Goal: Task Accomplishment & Management: Use online tool/utility

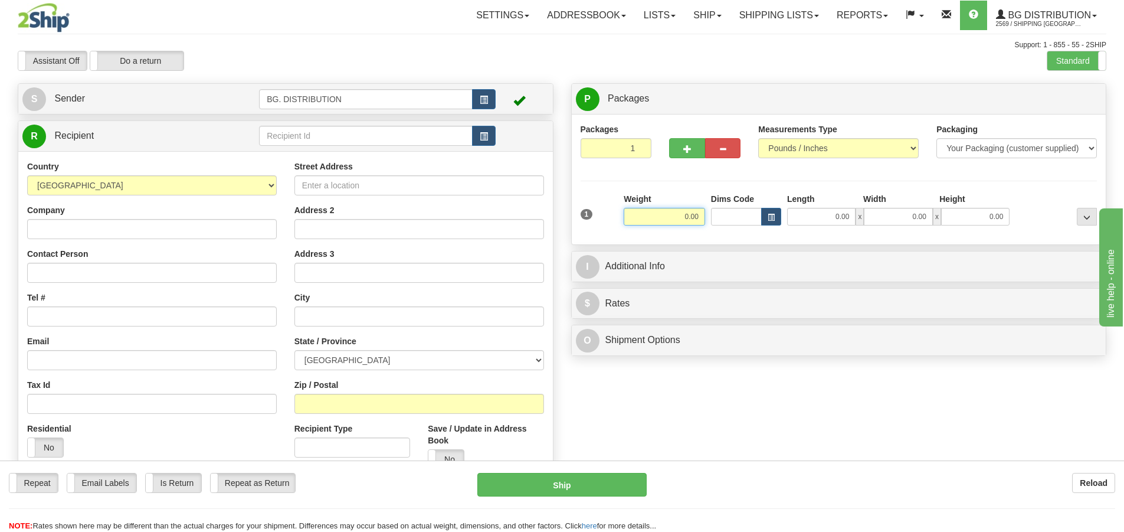
click at [670, 210] on input "0.00" at bounding box center [664, 217] width 81 height 18
type input "8.00"
click at [818, 218] on input "0.00" at bounding box center [821, 217] width 68 height 18
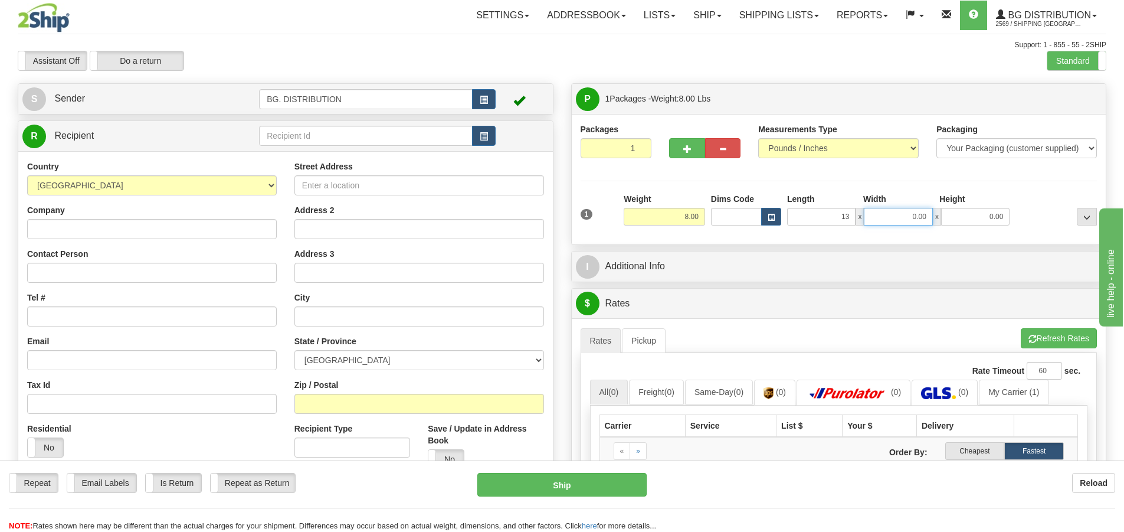
type input "13.00"
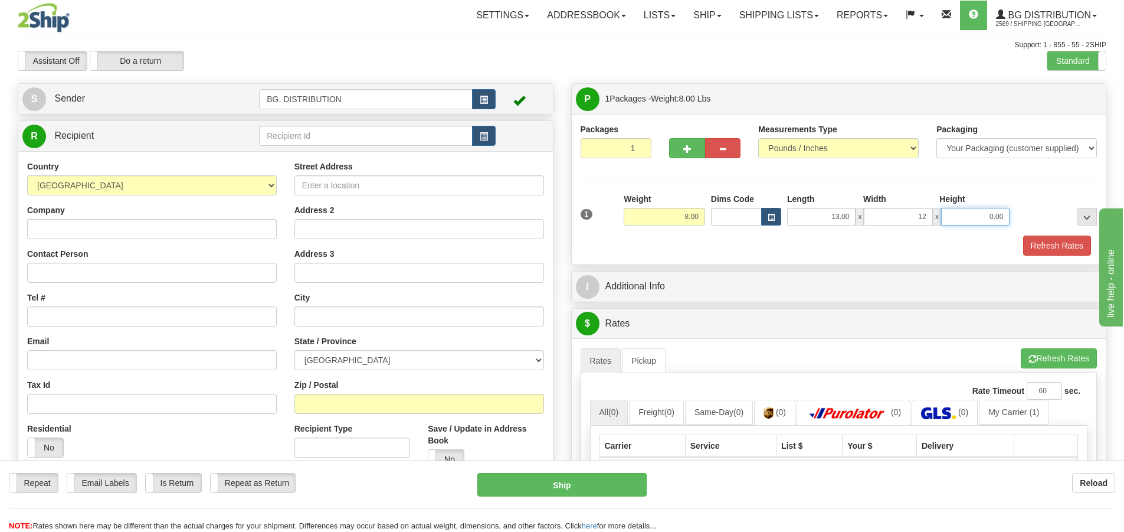
type input "12.00"
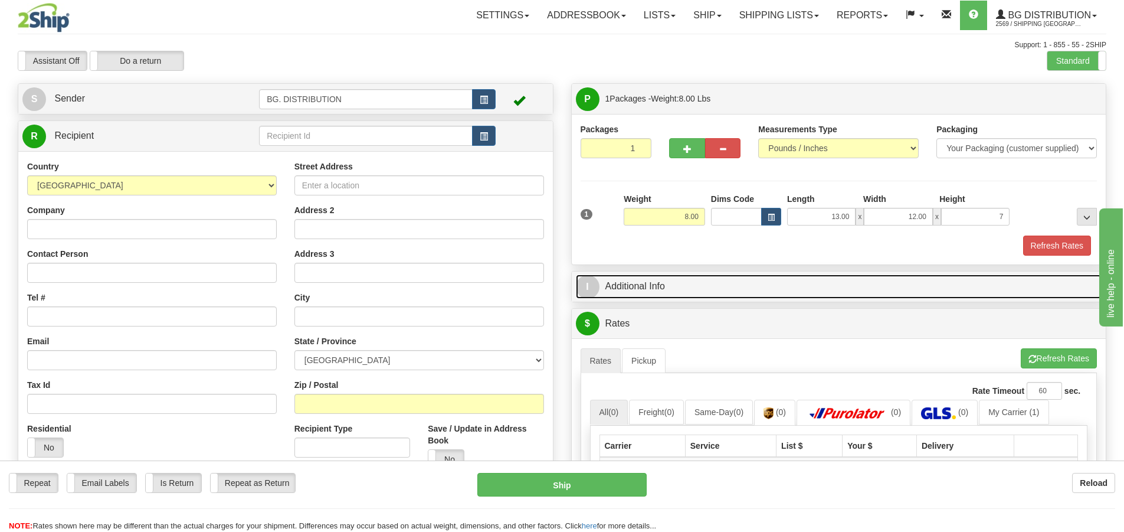
type input "7.00"
click at [585, 287] on span "I" at bounding box center [588, 287] width 24 height 24
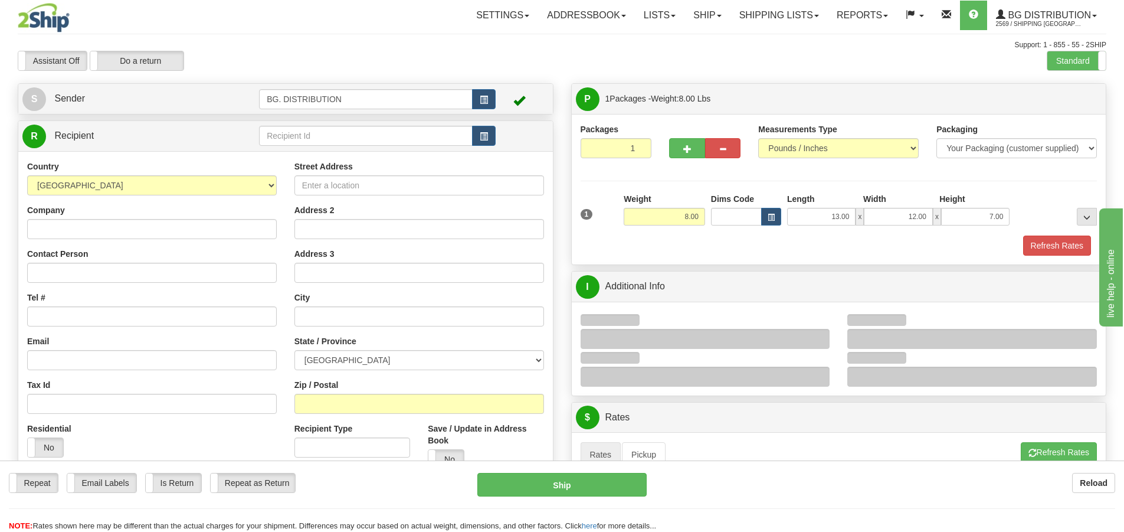
click at [900, 330] on div at bounding box center [972, 339] width 250 height 20
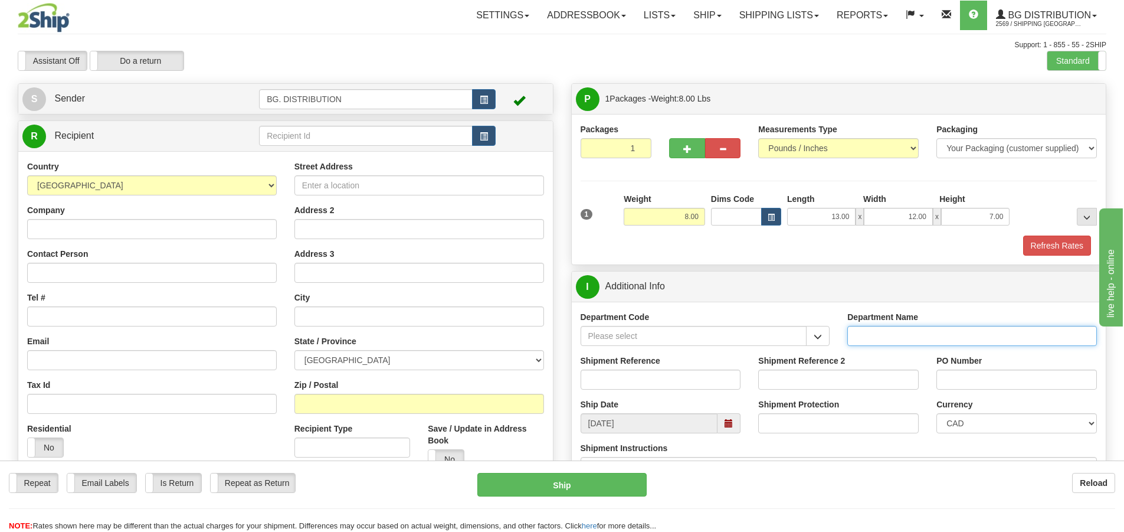
click at [896, 331] on input "Department Name" at bounding box center [972, 336] width 250 height 20
type input "."
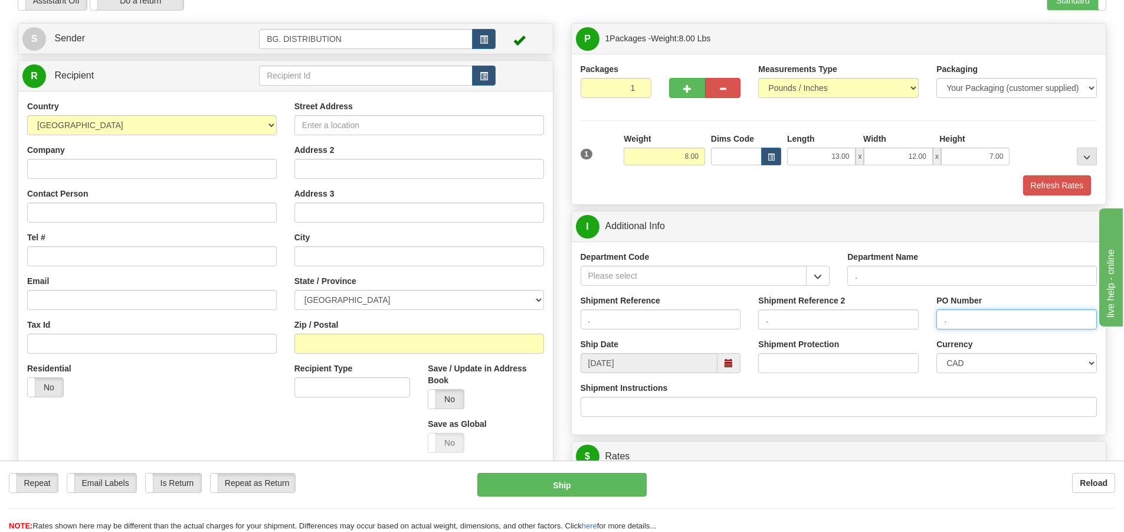
scroll to position [118, 0]
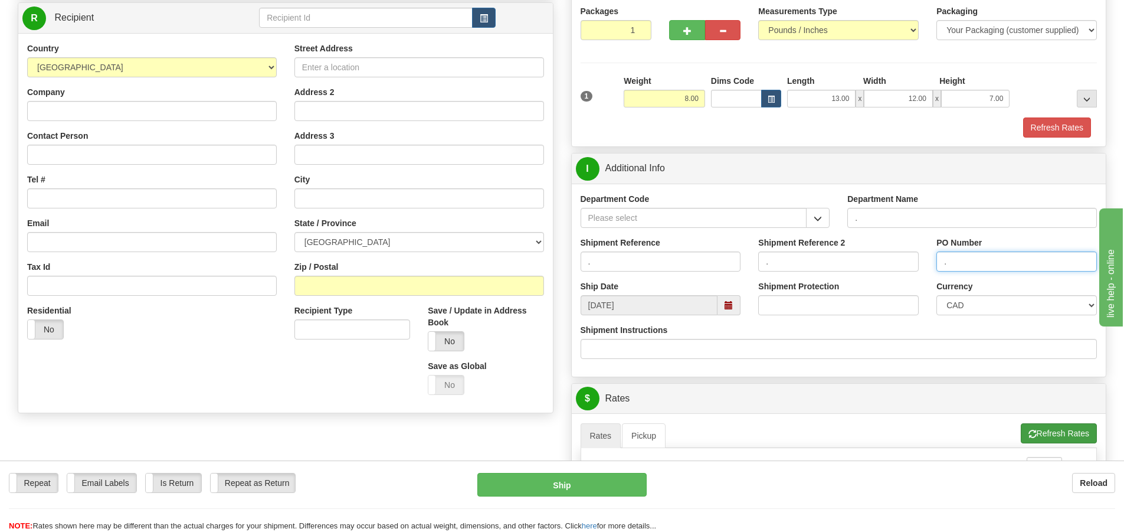
type input "."
click at [1058, 426] on button "Refresh Rates" at bounding box center [1059, 433] width 76 height 20
click at [1044, 430] on button "Refresh Rates" at bounding box center [1059, 433] width 76 height 20
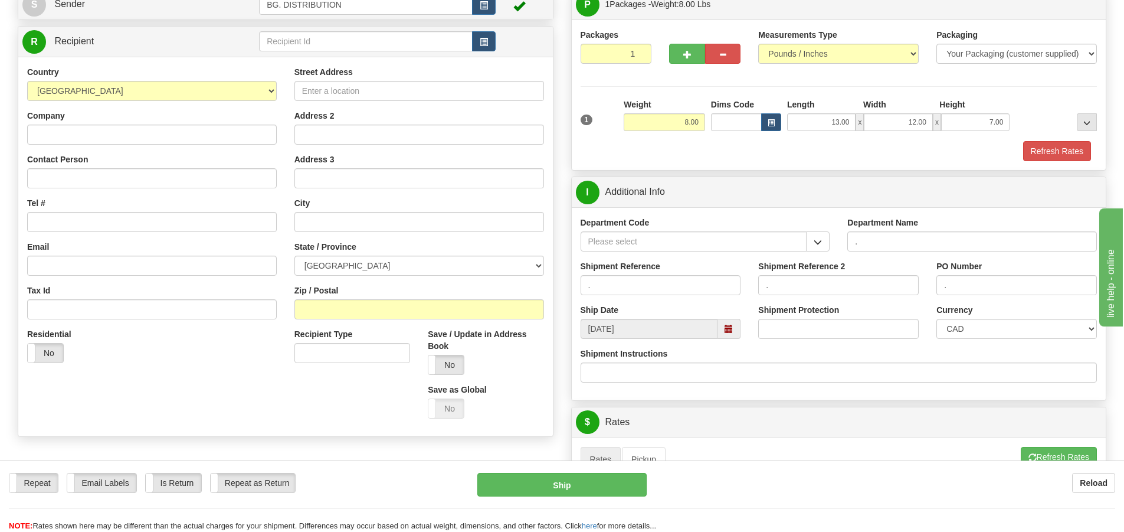
scroll to position [0, 0]
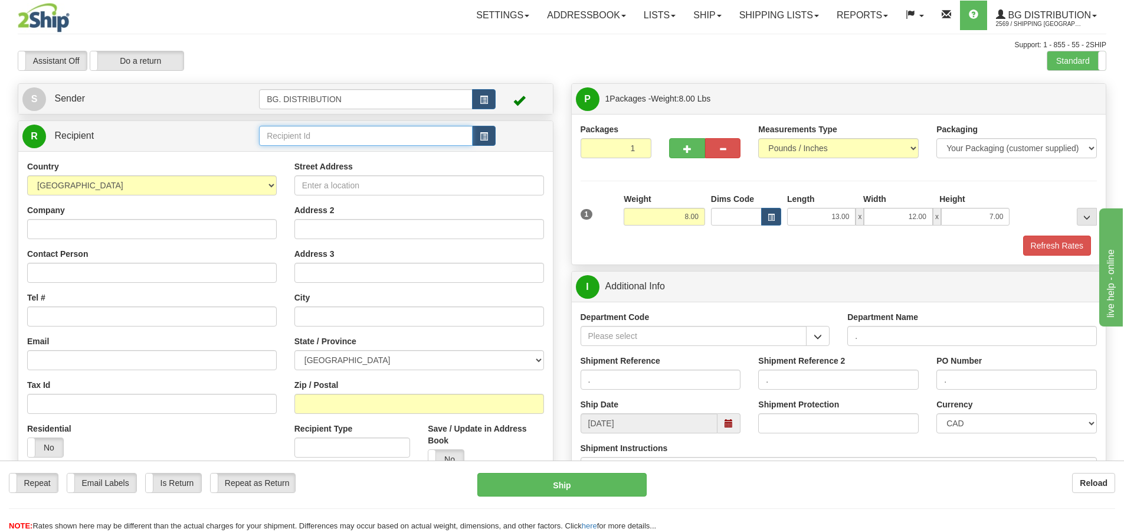
click at [349, 134] on input "text" at bounding box center [366, 136] width 214 height 20
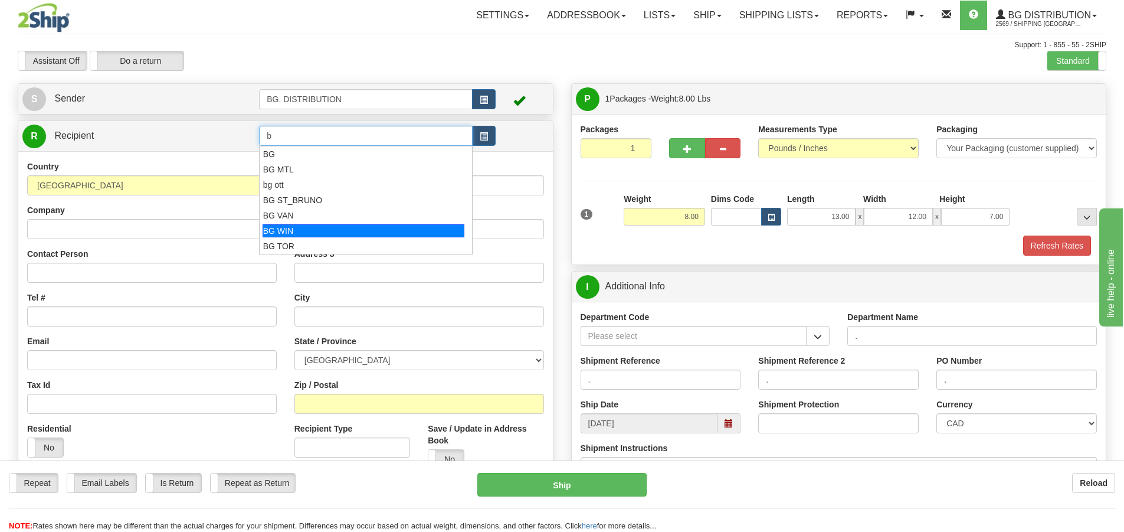
click at [357, 231] on div "BG WIN" at bounding box center [364, 230] width 202 height 13
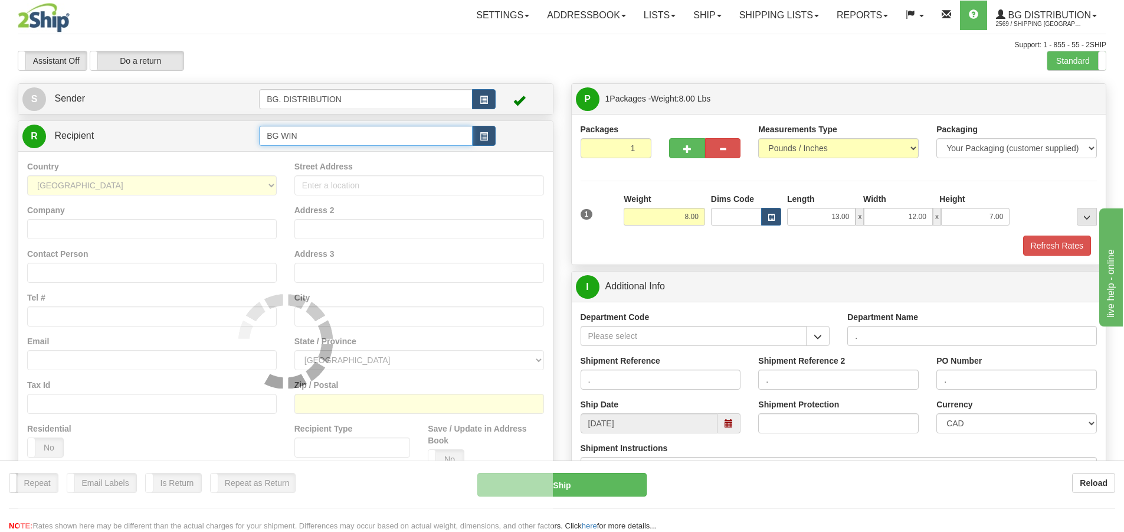
type input "BG WIN"
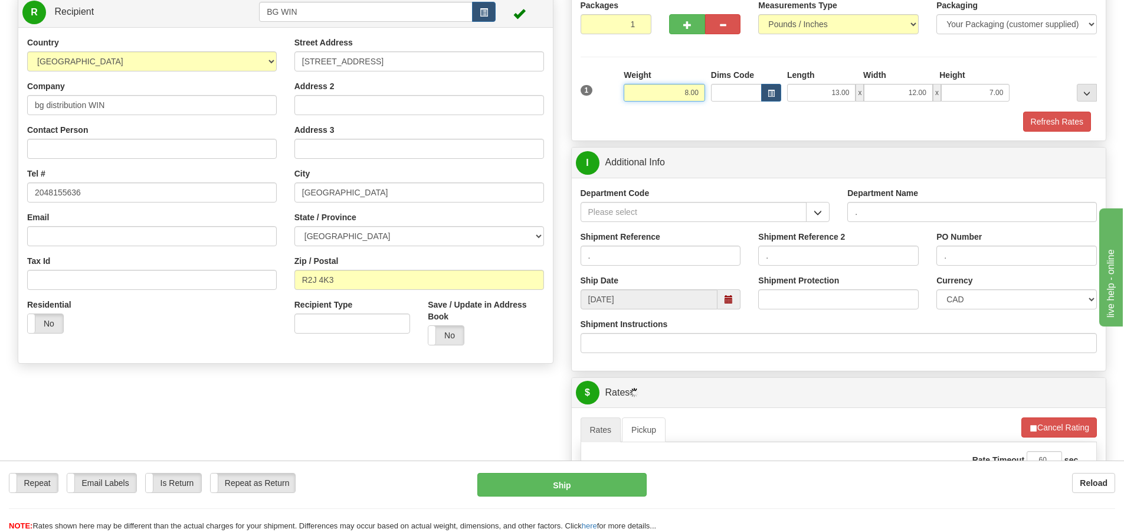
scroll to position [177, 0]
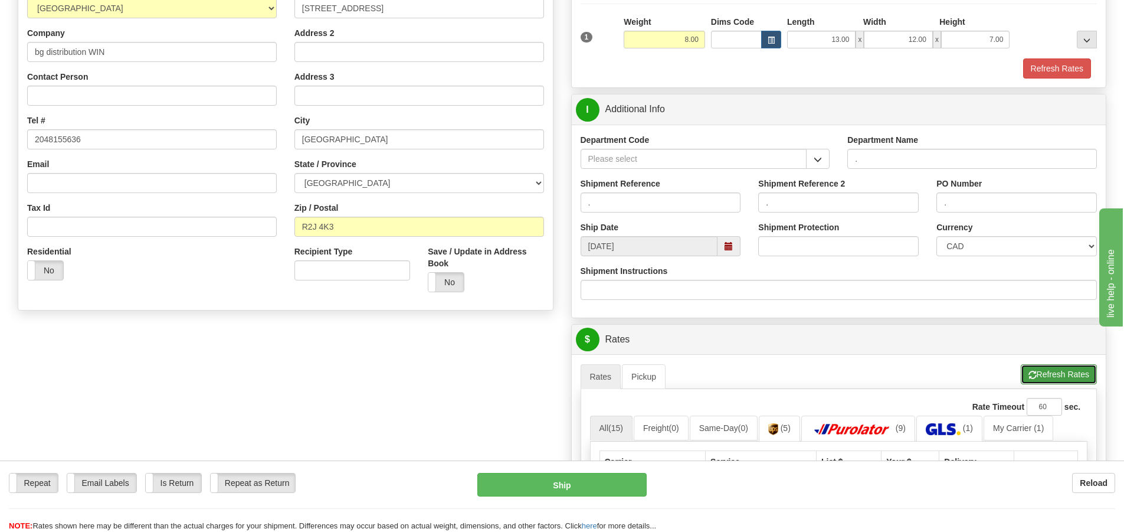
click at [1043, 378] on button "Refresh Rates" at bounding box center [1059, 374] width 76 height 20
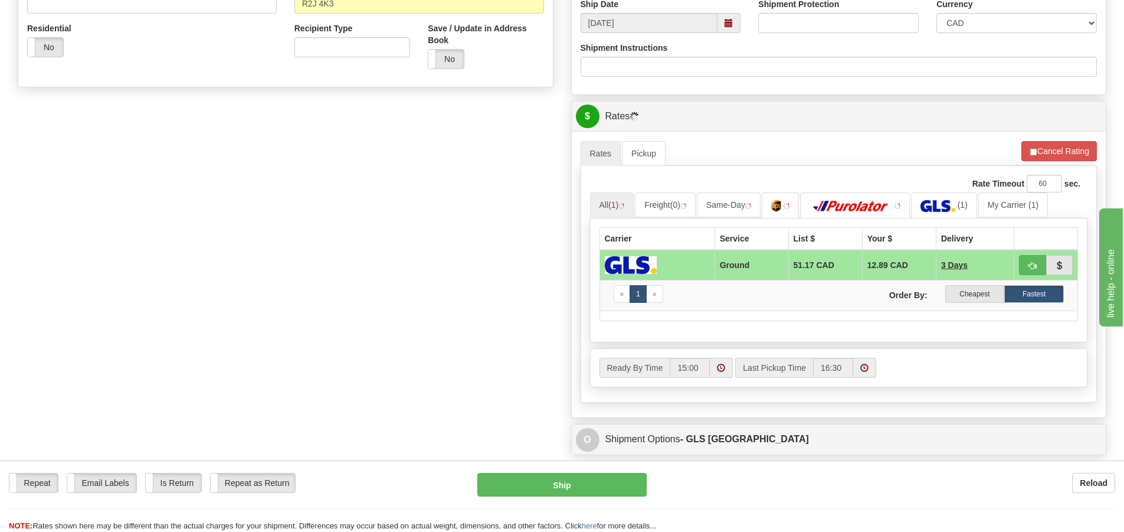
scroll to position [413, 0]
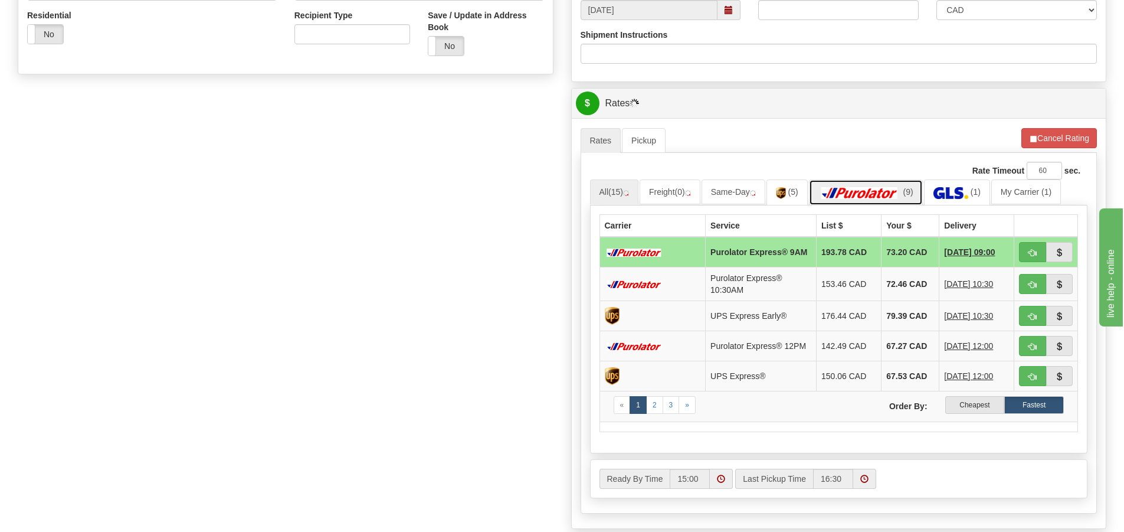
click at [878, 194] on img at bounding box center [859, 193] width 83 height 12
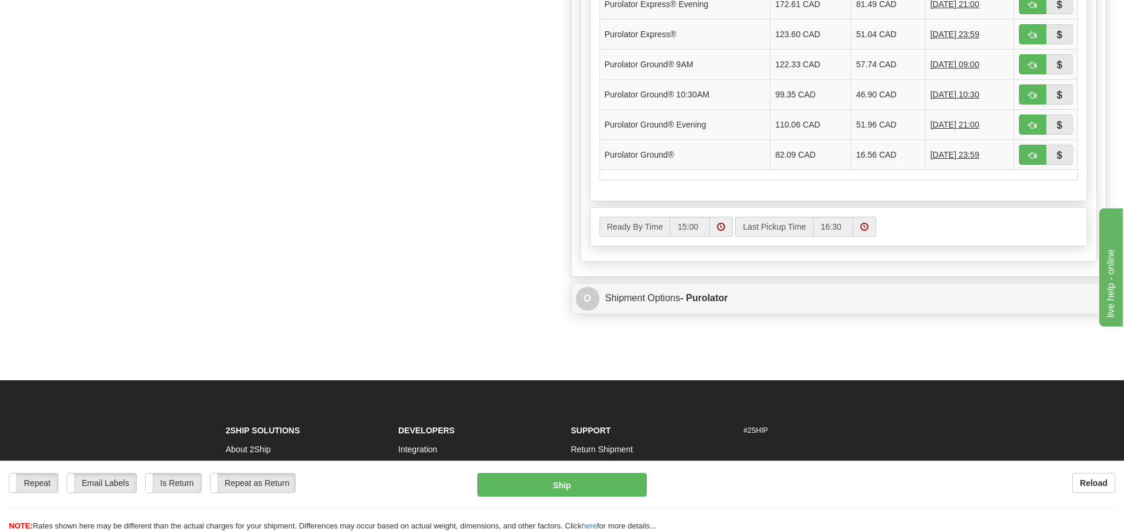
scroll to position [767, 0]
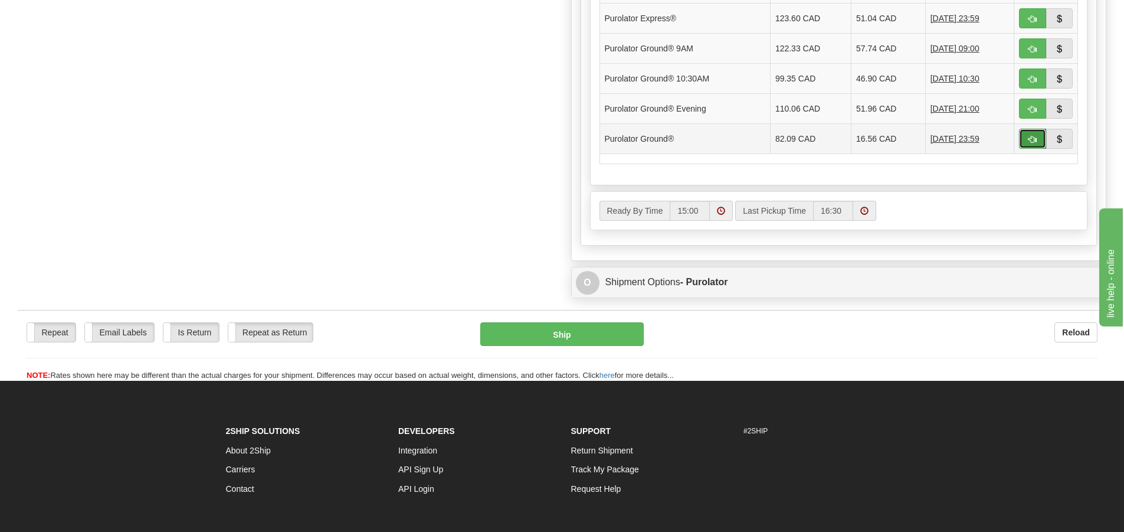
click at [1021, 142] on button "button" at bounding box center [1032, 139] width 27 height 20
type input "260"
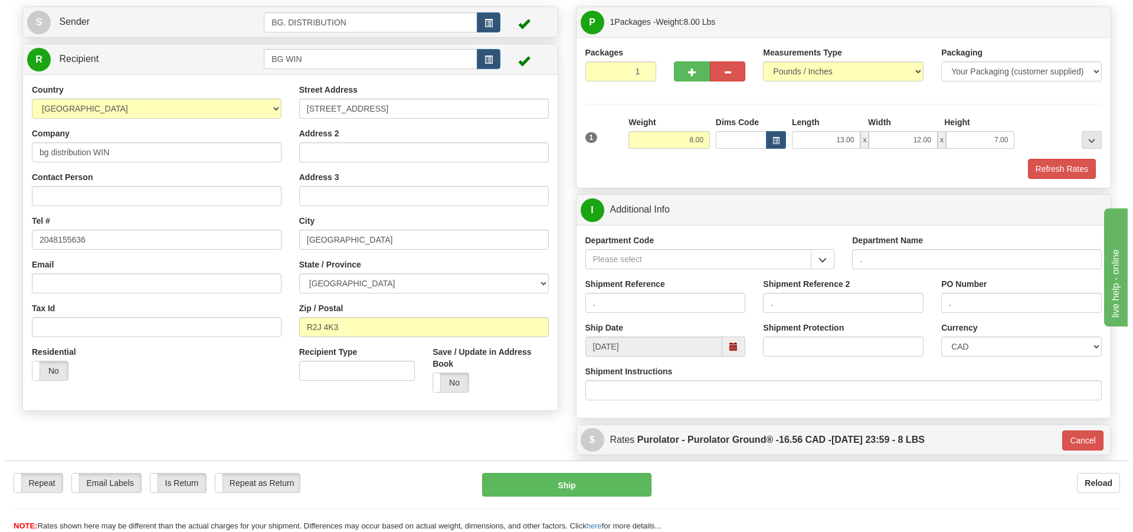
scroll to position [72, 0]
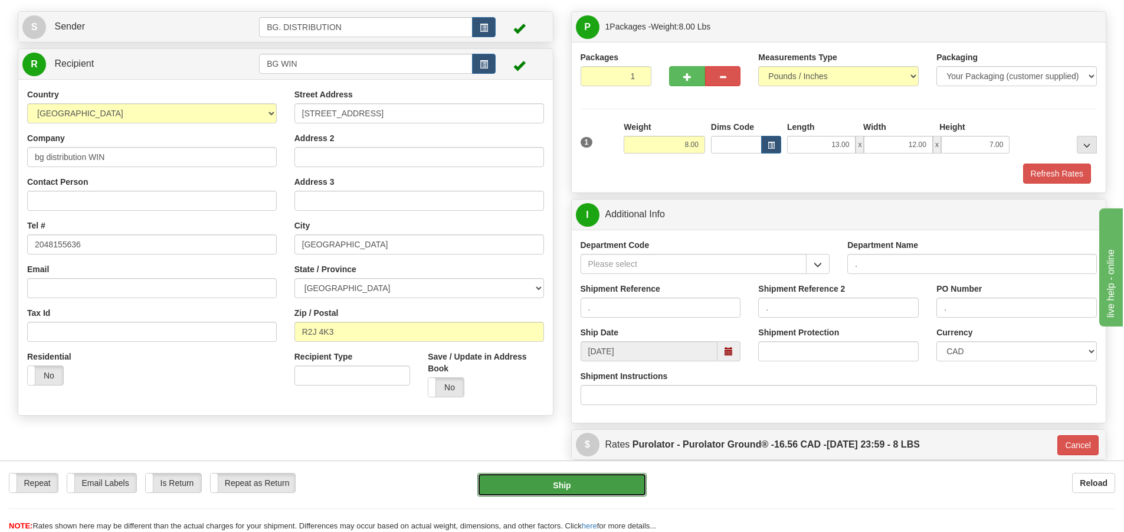
click at [572, 480] on button "Ship" at bounding box center [561, 485] width 169 height 24
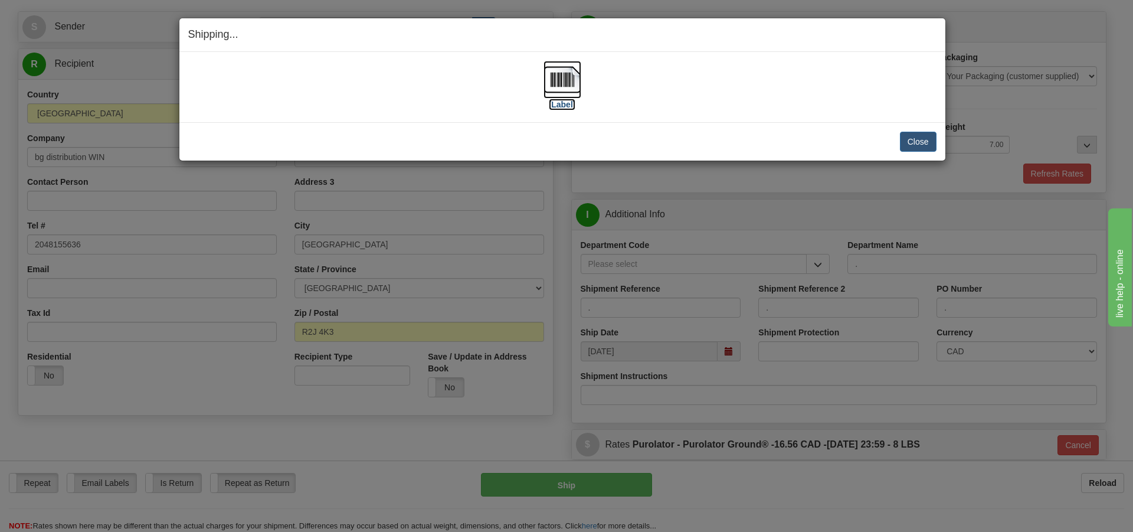
click at [565, 105] on label "[Label]" at bounding box center [562, 105] width 27 height 12
click at [919, 137] on button "Close" at bounding box center [918, 142] width 37 height 20
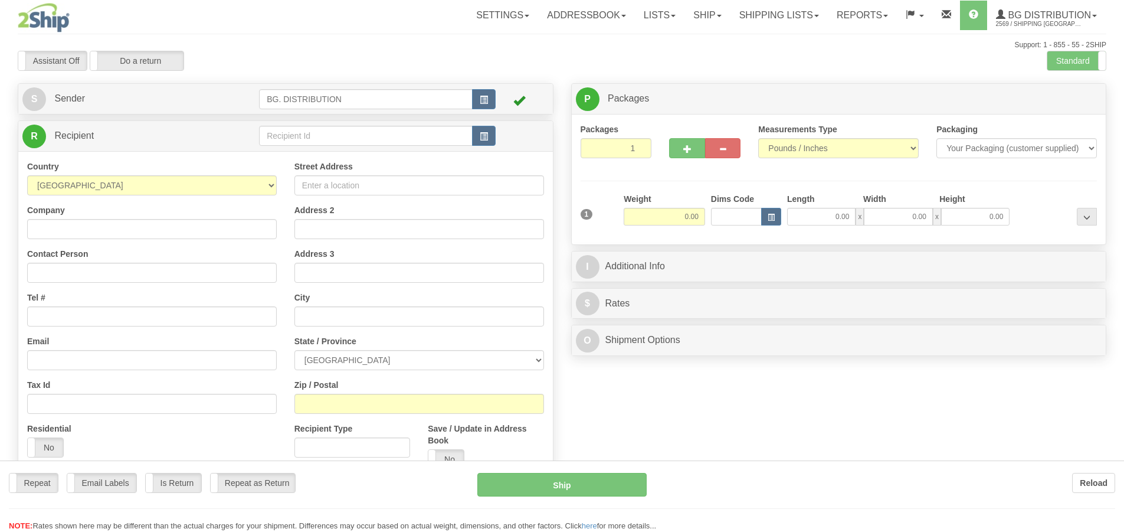
click at [316, 132] on div at bounding box center [562, 266] width 1124 height 532
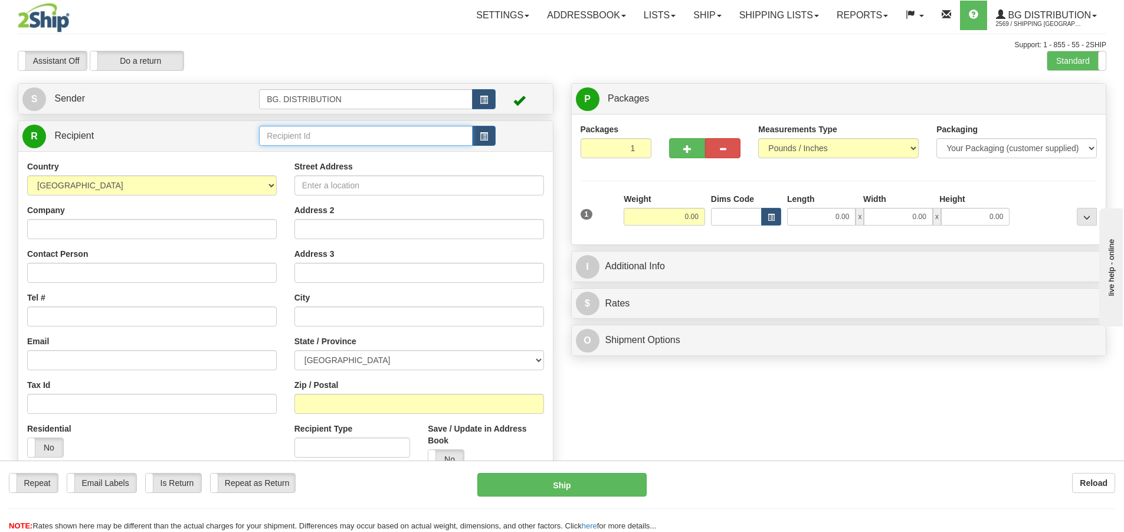
click at [318, 133] on input "text" at bounding box center [366, 136] width 214 height 20
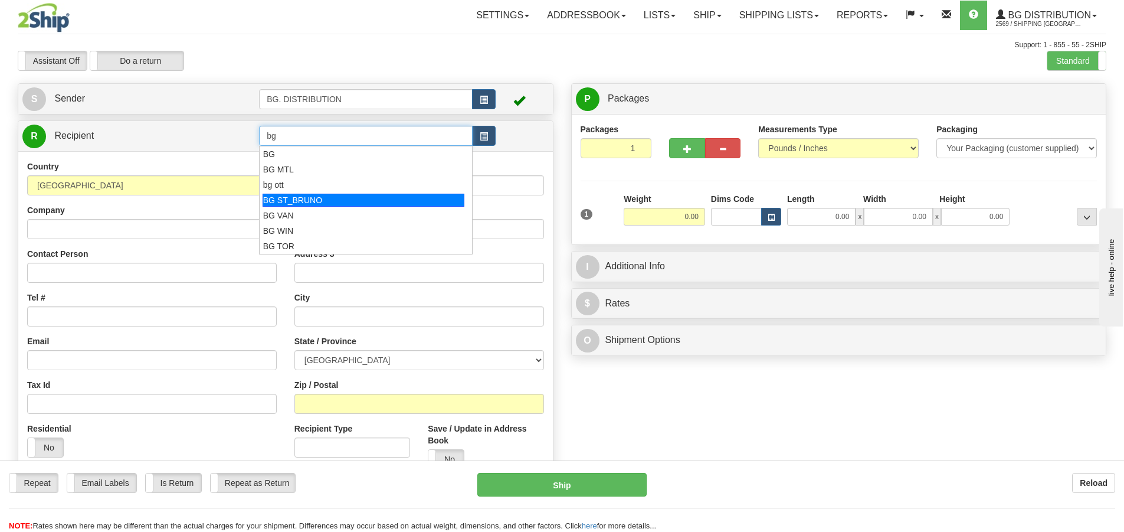
click at [350, 197] on div "BG ST_BRUNO" at bounding box center [364, 200] width 202 height 13
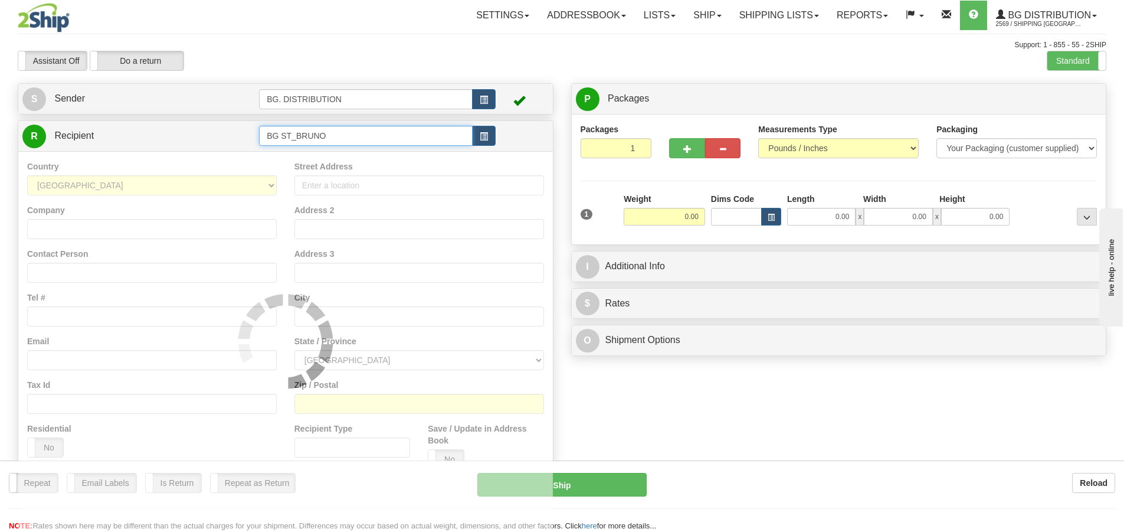
type input "BG ST_BRUNO"
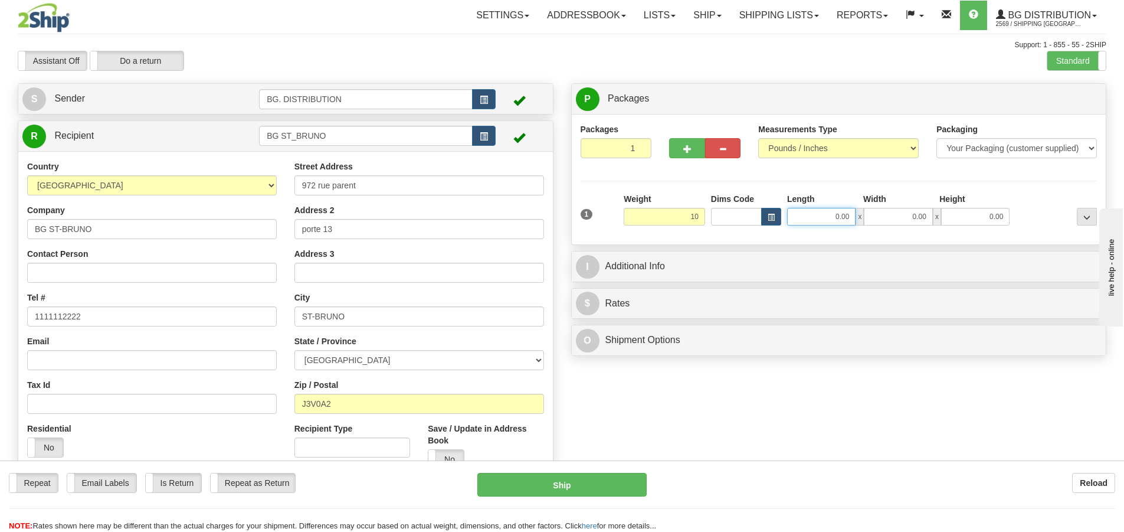
type input "10.00"
click at [819, 215] on input "0.00" at bounding box center [821, 217] width 68 height 18
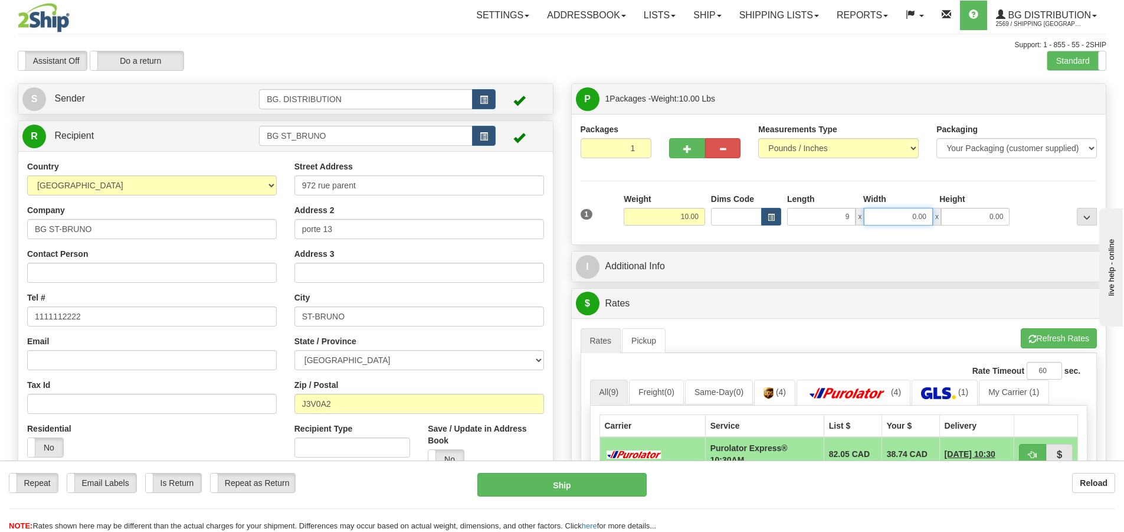
type input "9.00"
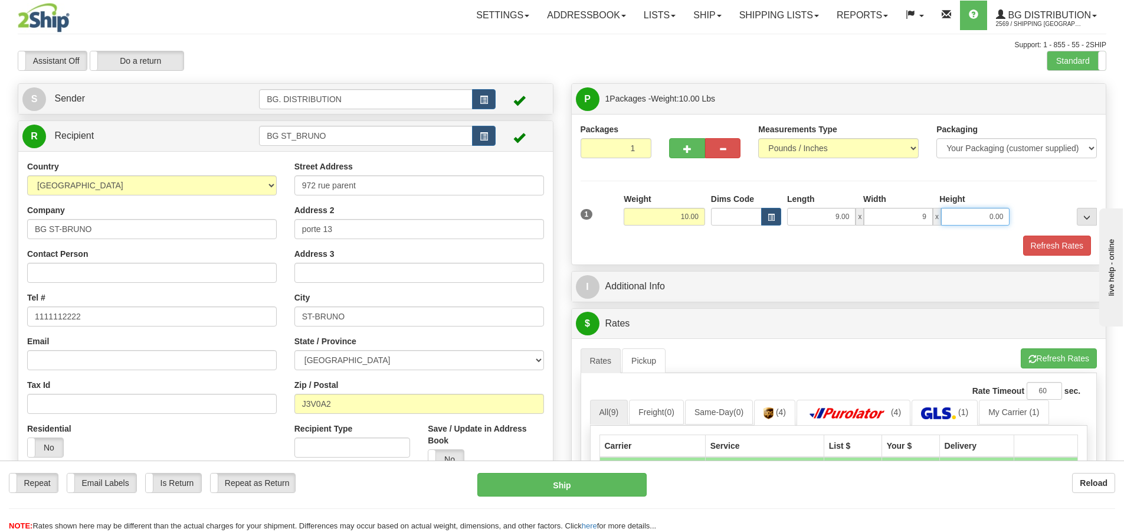
type input "9.00"
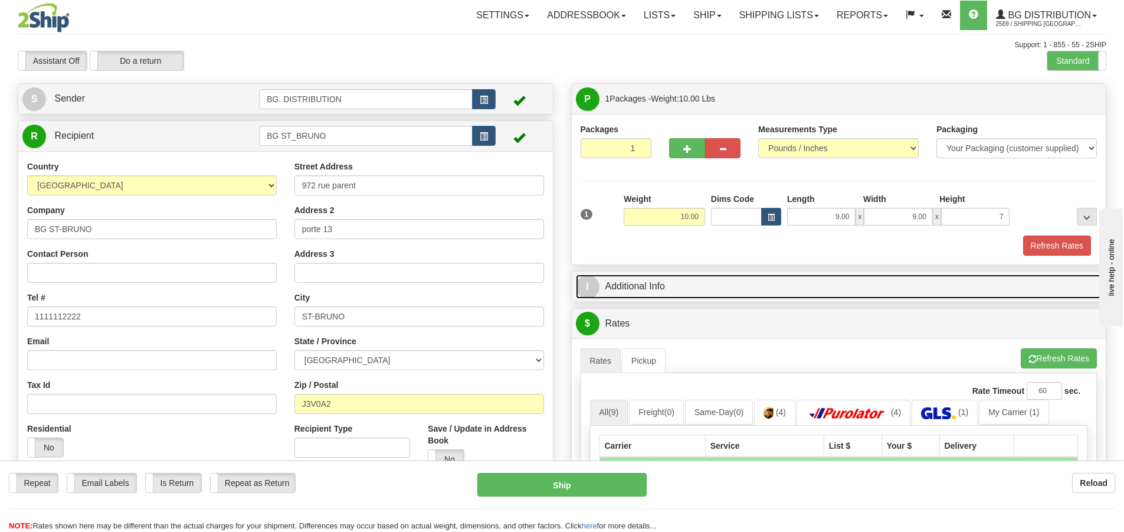
type input "7.00"
click at [586, 280] on span "I" at bounding box center [588, 287] width 24 height 24
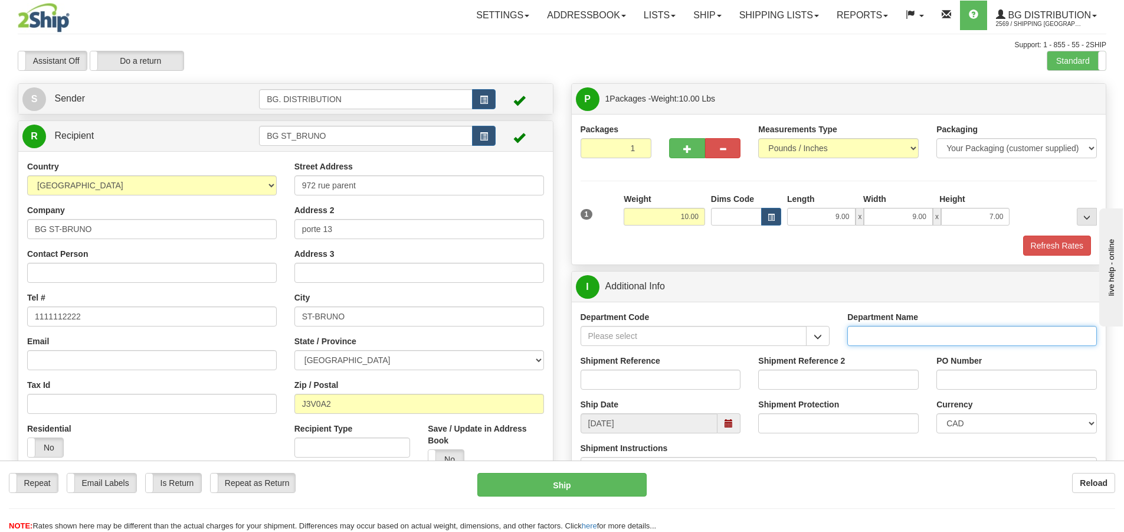
click at [924, 340] on input "Department Name" at bounding box center [972, 336] width 250 height 20
type input "."
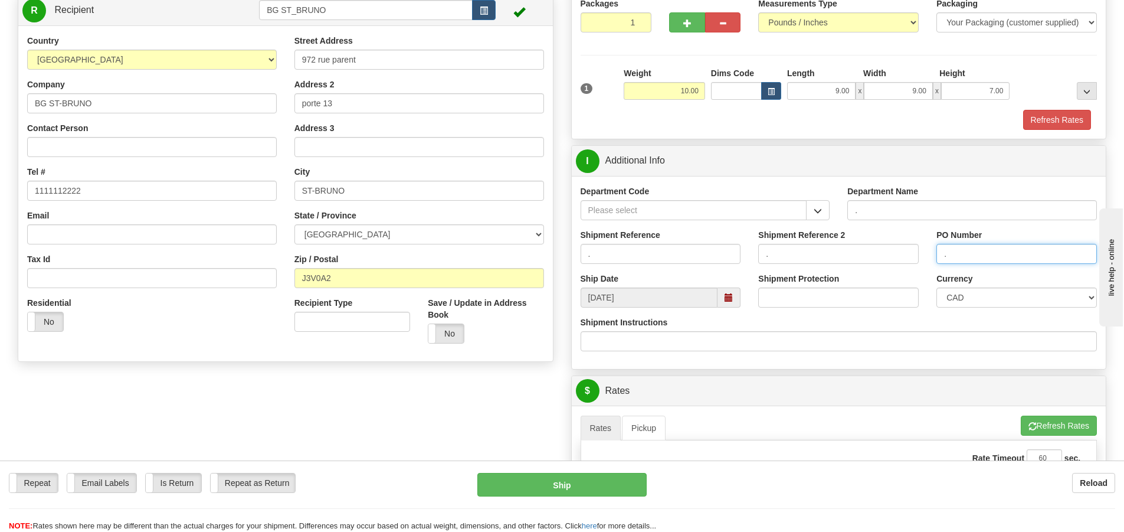
scroll to position [236, 0]
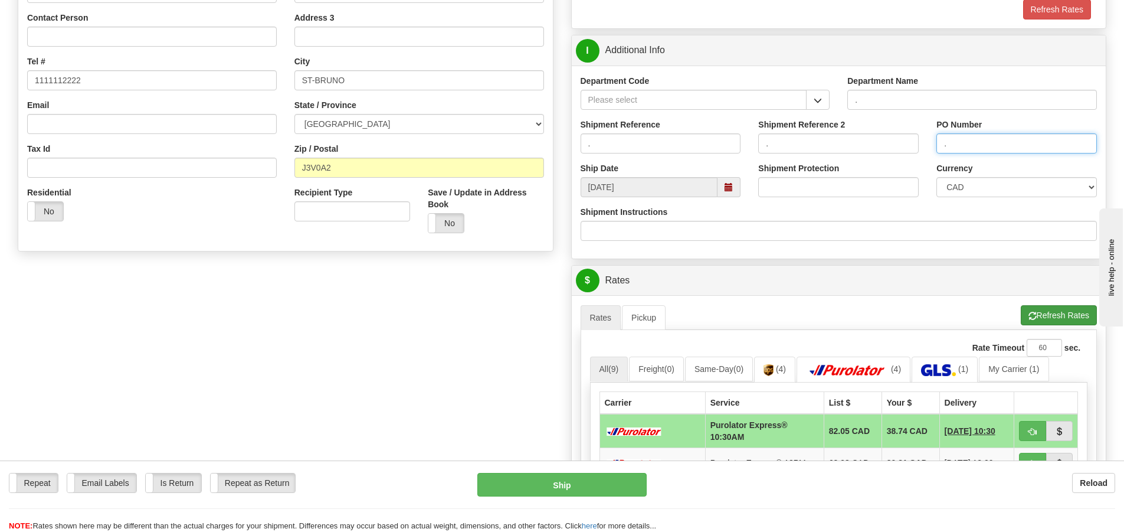
type input "."
click at [1051, 309] on button "Refresh Rates" at bounding box center [1059, 315] width 76 height 20
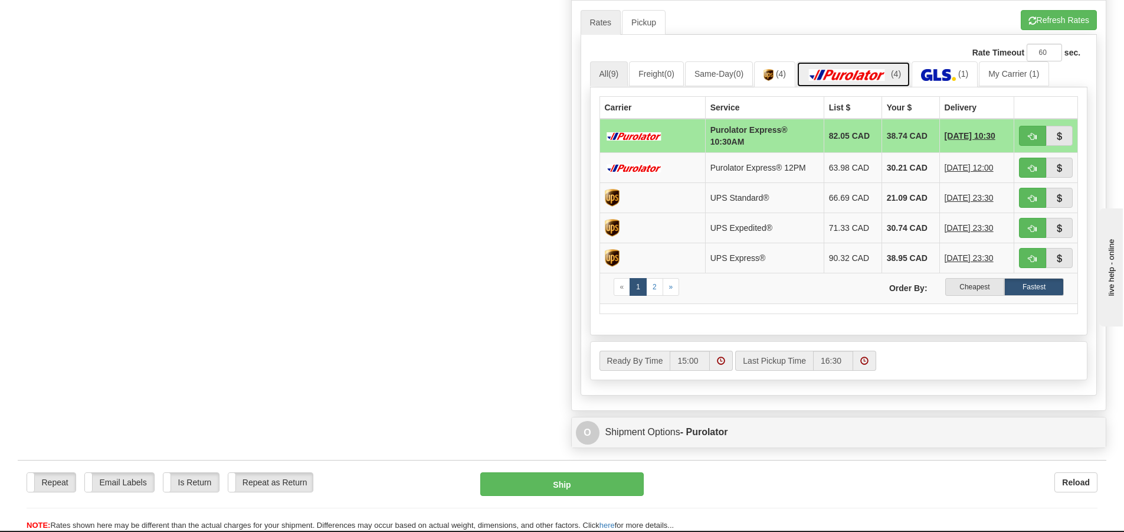
click at [884, 72] on img at bounding box center [847, 75] width 83 height 12
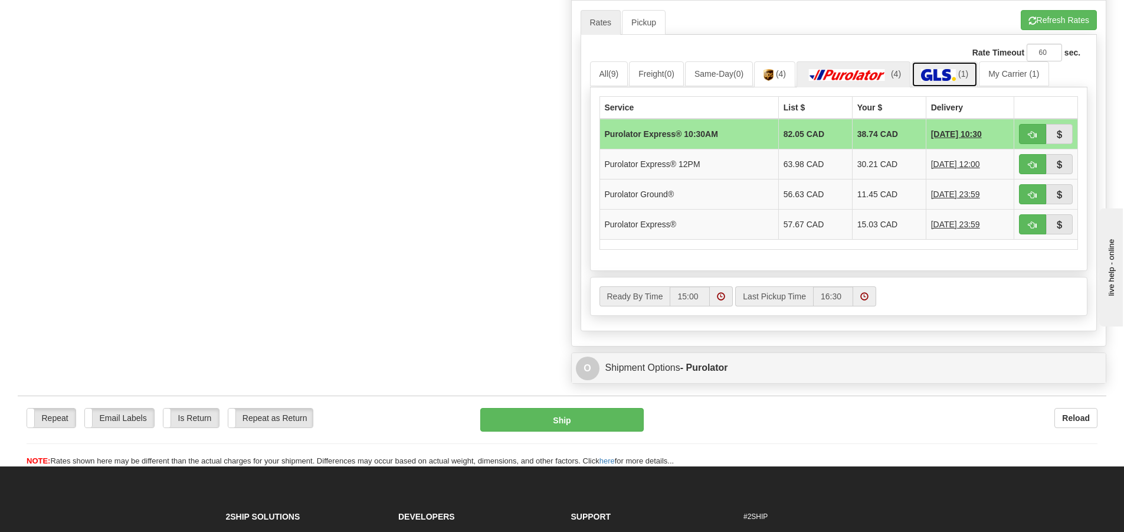
click at [946, 73] on img at bounding box center [938, 75] width 35 height 12
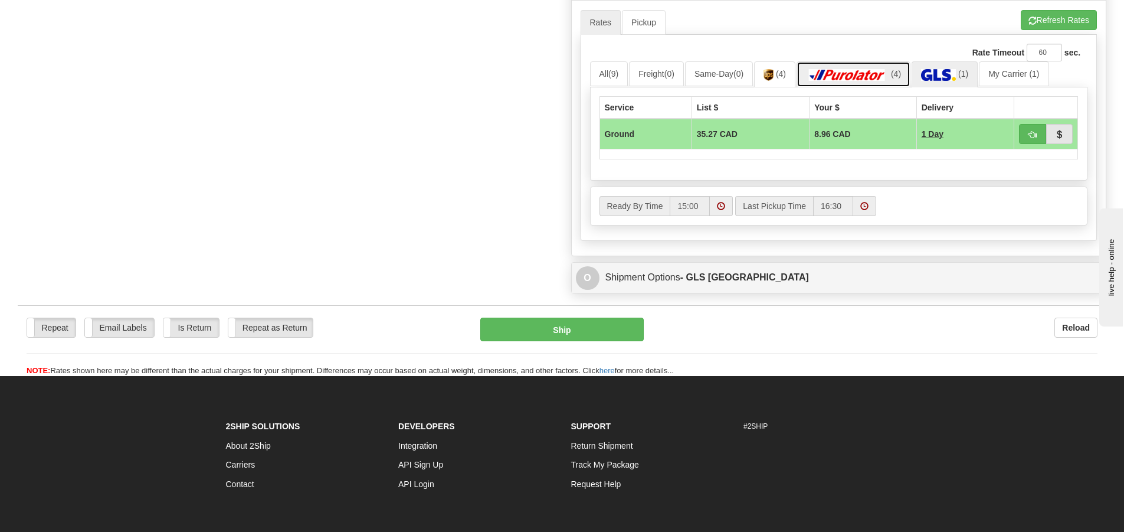
click at [877, 72] on img at bounding box center [847, 75] width 83 height 12
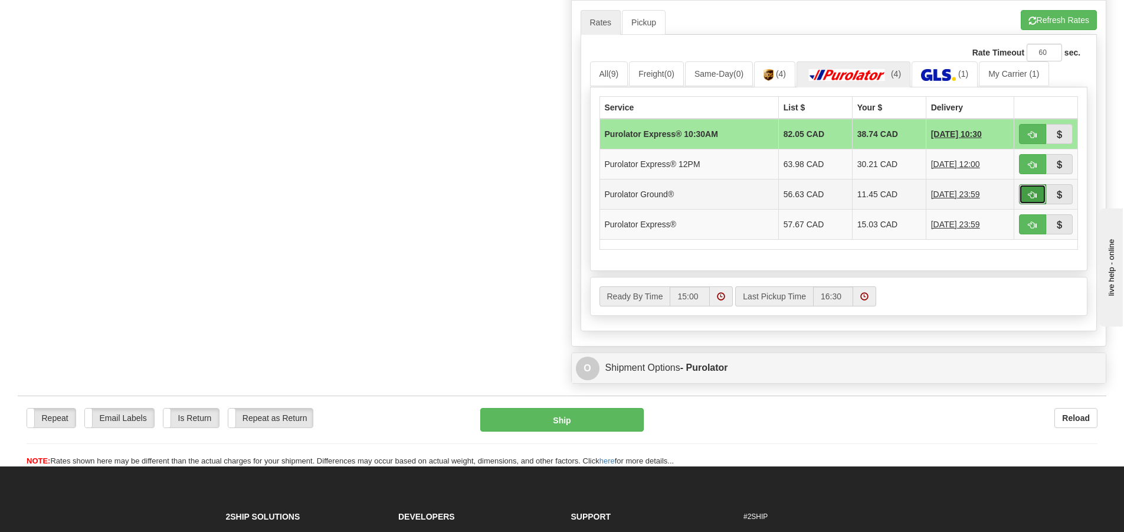
click at [1029, 191] on span "button" at bounding box center [1032, 195] width 8 height 8
type input "260"
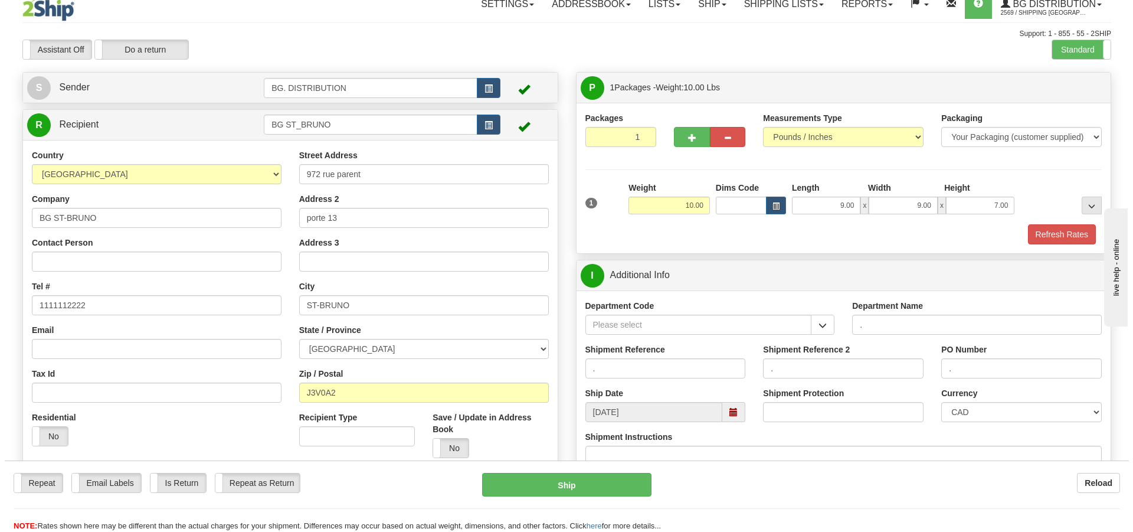
scroll to position [129, 0]
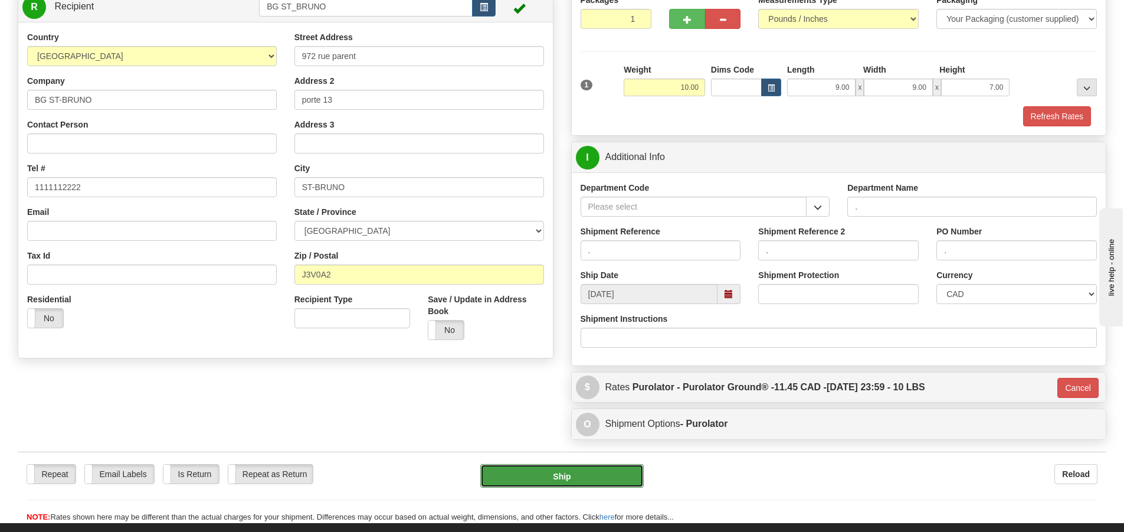
click at [625, 470] on button "Ship" at bounding box center [561, 476] width 163 height 24
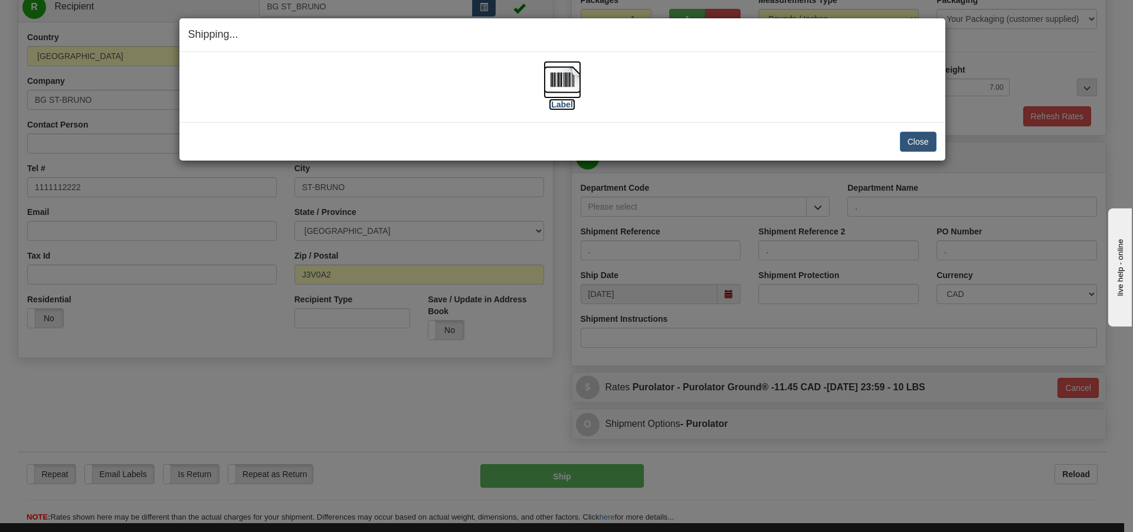
click at [565, 105] on label "[Label]" at bounding box center [562, 105] width 27 height 12
click at [932, 142] on button "Close" at bounding box center [918, 142] width 37 height 20
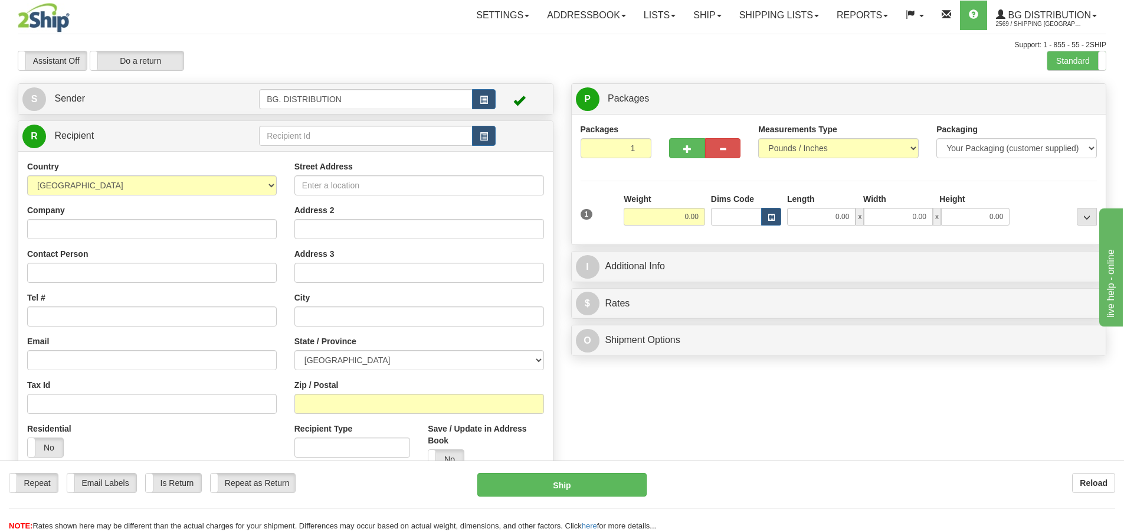
click at [208, 18] on nav "Toggle navigation Settings Shipping Preferences Fields Preferences New" at bounding box center [657, 15] width 899 height 31
click at [266, 43] on div "Support: 1 - 855 - 55 - 2SHIP" at bounding box center [562, 45] width 1088 height 10
click at [717, 47] on div "Support: 1 - 855 - 55 - 2SHIP" at bounding box center [562, 45] width 1088 height 10
click at [323, 123] on div "R Recipient" at bounding box center [285, 136] width 535 height 30
click at [313, 132] on input "text" at bounding box center [366, 136] width 214 height 20
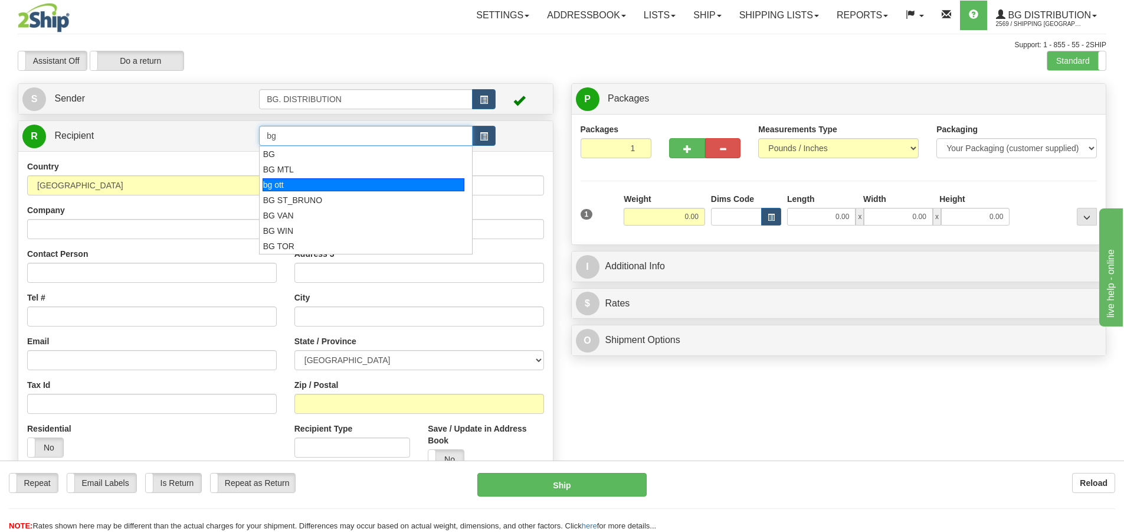
click at [349, 184] on div "bg ott" at bounding box center [364, 184] width 202 height 13
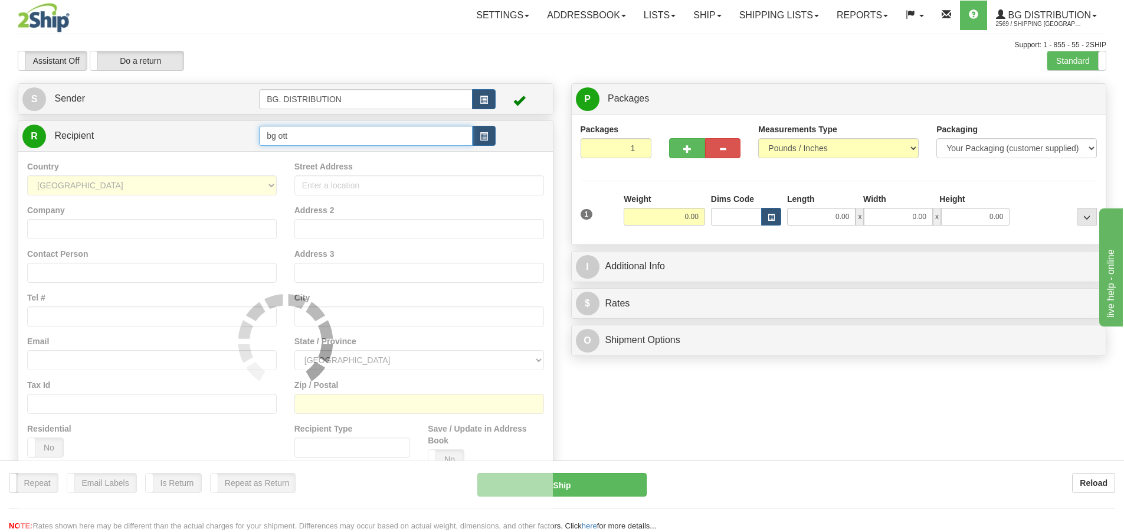
type input "bg ott"
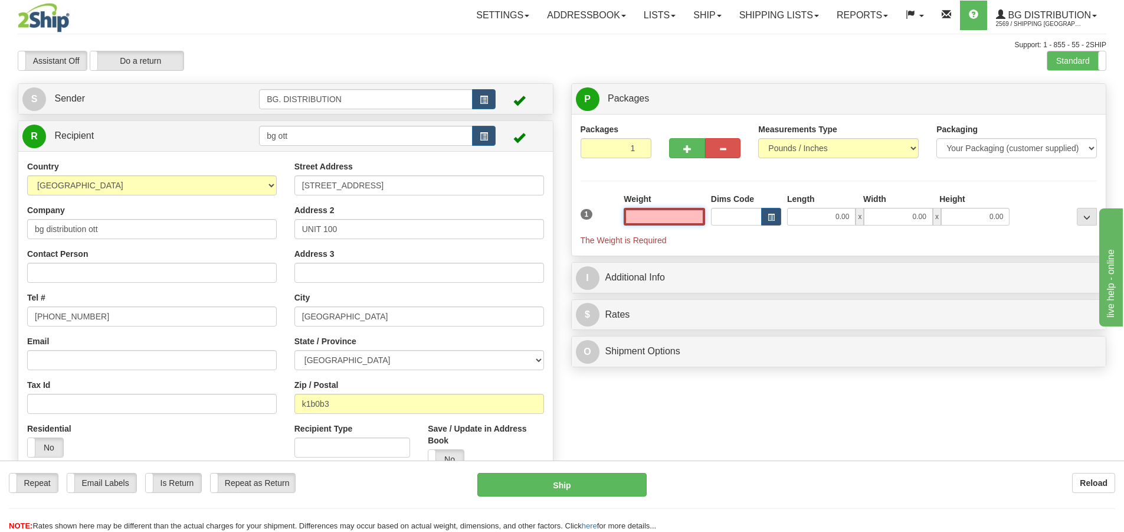
click at [689, 221] on input "text" at bounding box center [664, 217] width 81 height 18
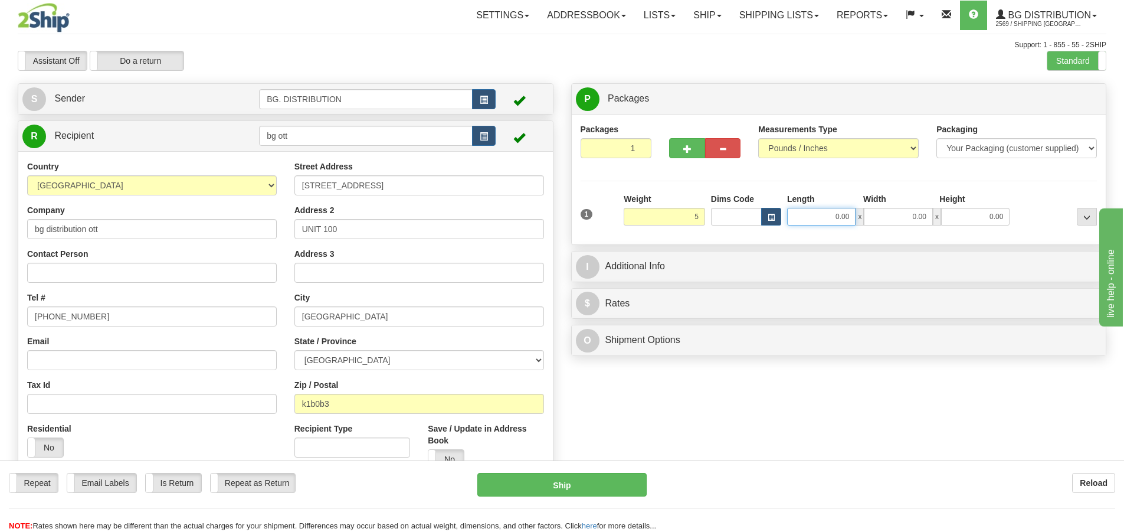
type input "5.00"
click at [829, 219] on input "0.00" at bounding box center [821, 217] width 68 height 18
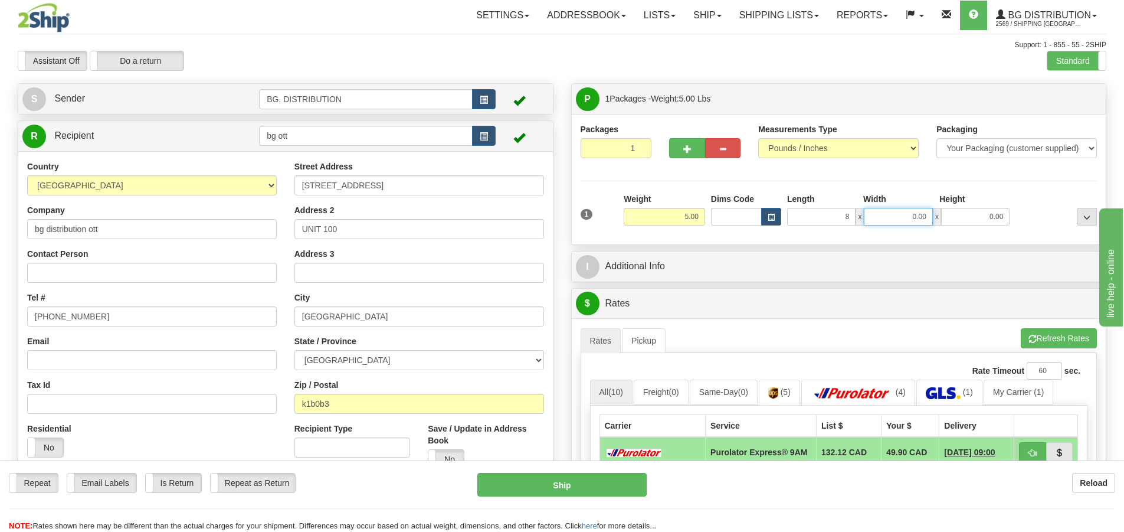
type input "8.00"
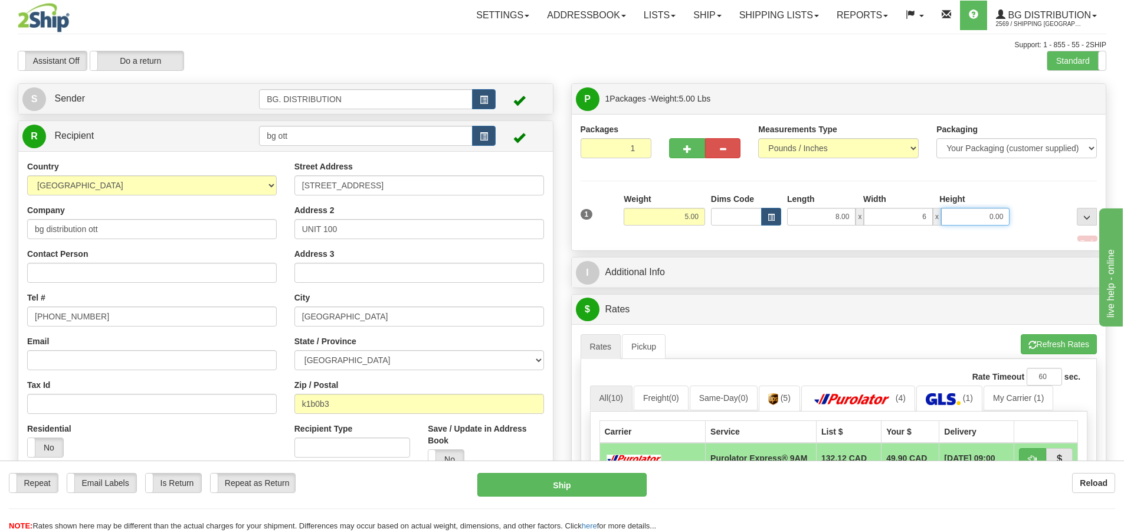
type input "6.00"
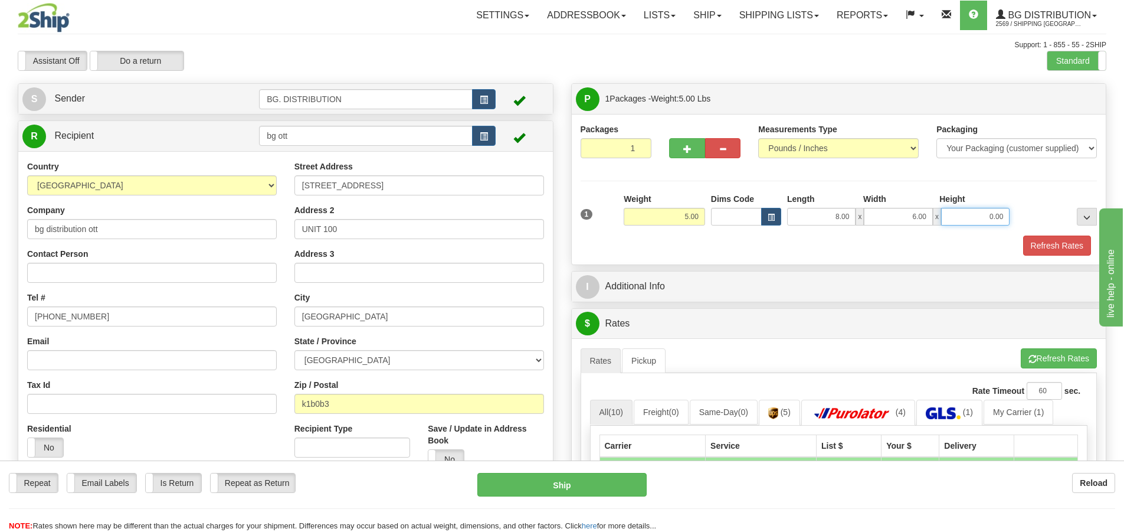
click at [961, 221] on input "0.00" at bounding box center [975, 217] width 68 height 18
type input "6.00"
click at [955, 245] on div "Refresh Rates" at bounding box center [839, 245] width 523 height 20
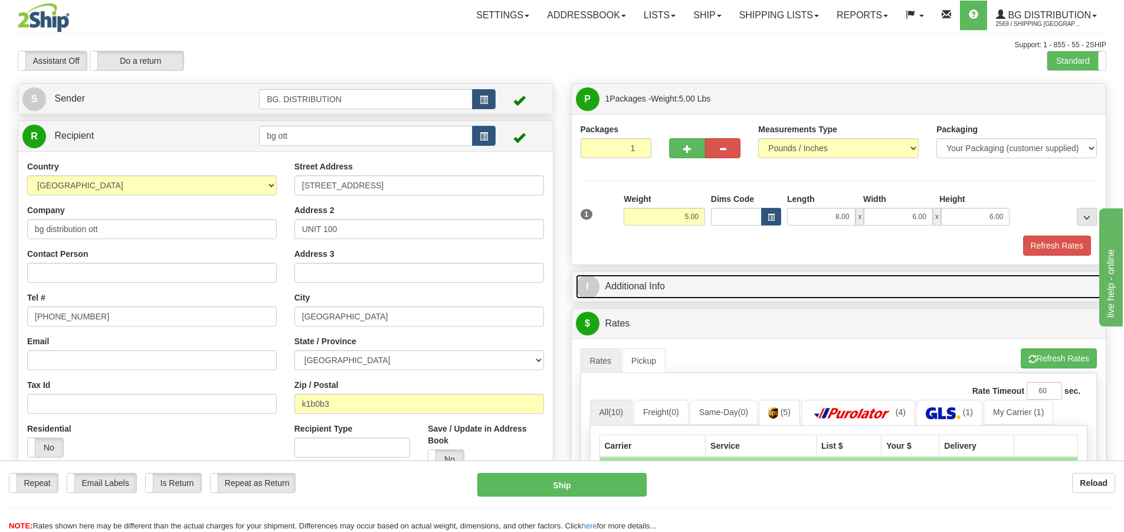
click at [598, 290] on span "I" at bounding box center [588, 287] width 24 height 24
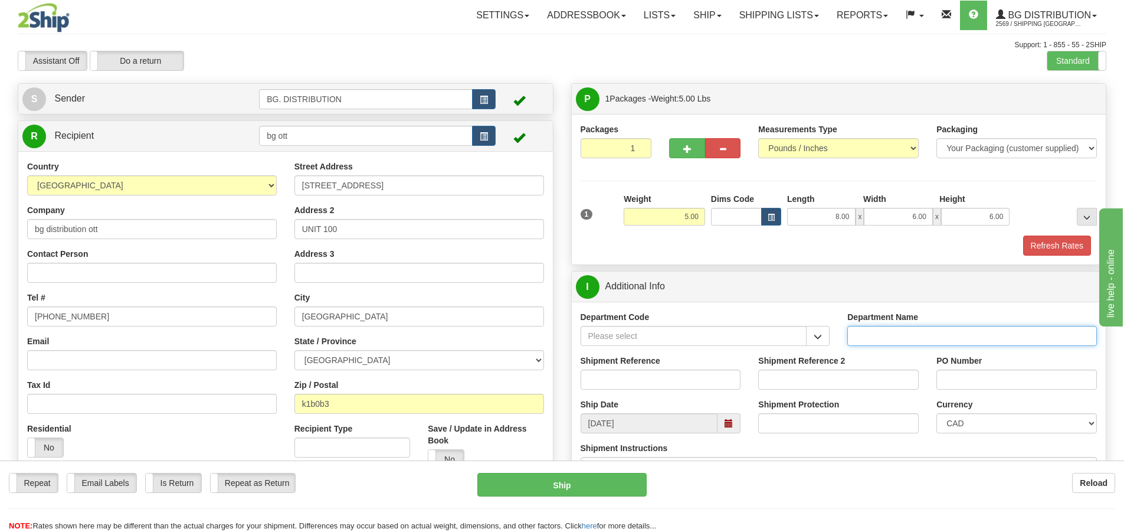
click at [907, 335] on input "Department Name" at bounding box center [972, 336] width 250 height 20
type input "."
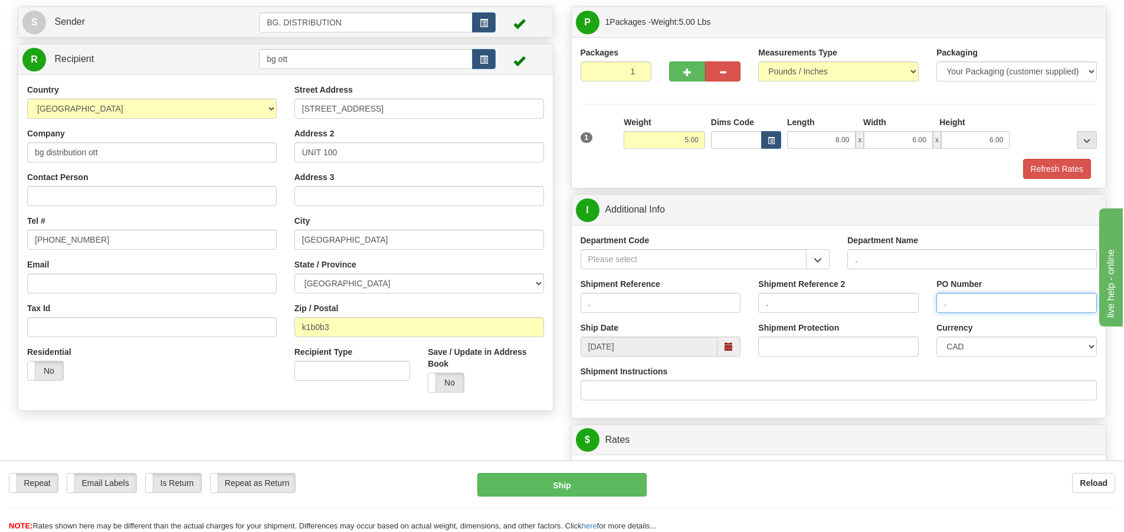
scroll to position [236, 0]
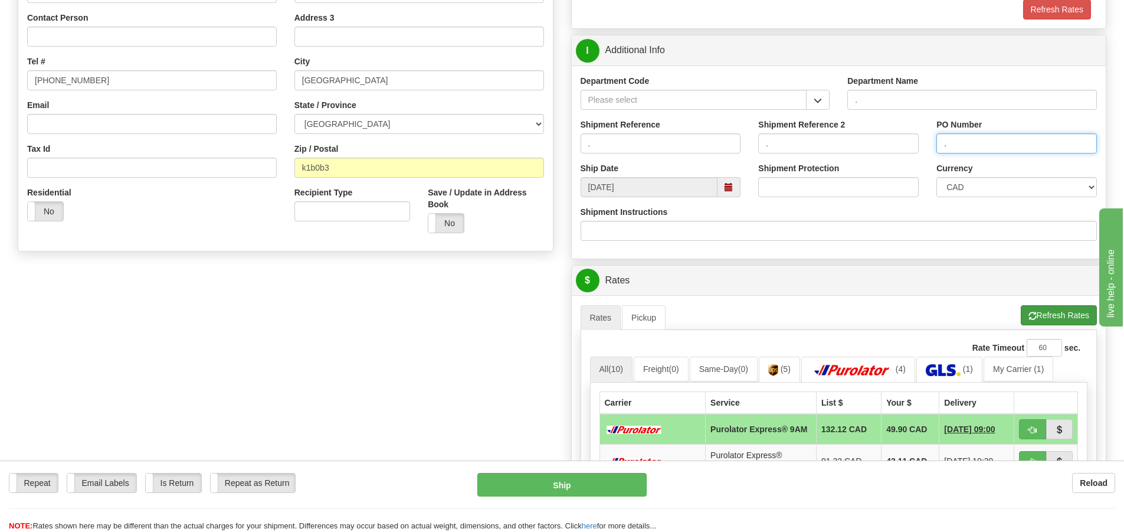
type input "."
click at [1033, 317] on span "button" at bounding box center [1032, 316] width 8 height 8
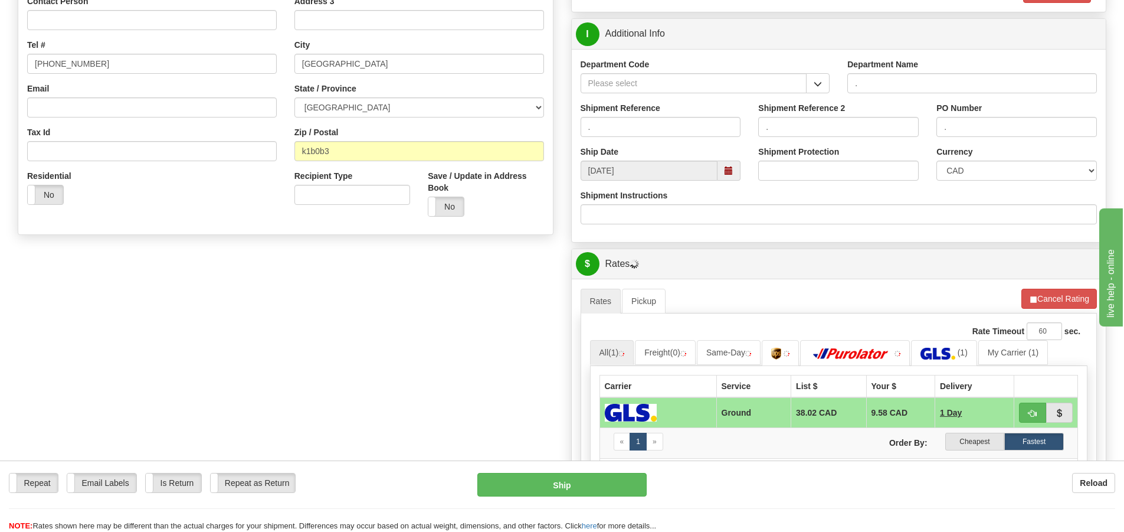
scroll to position [472, 0]
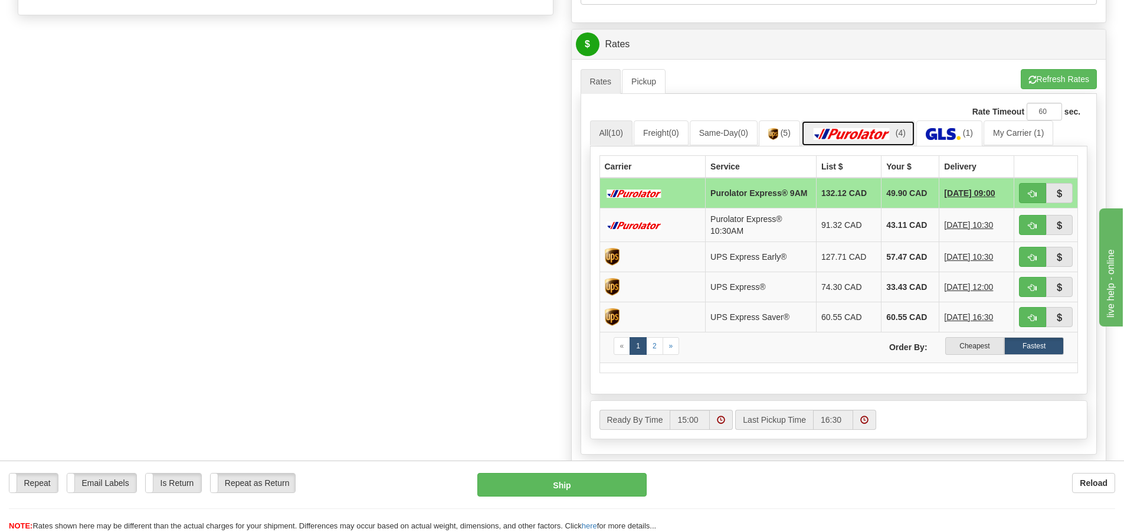
click at [878, 133] on img at bounding box center [852, 134] width 83 height 12
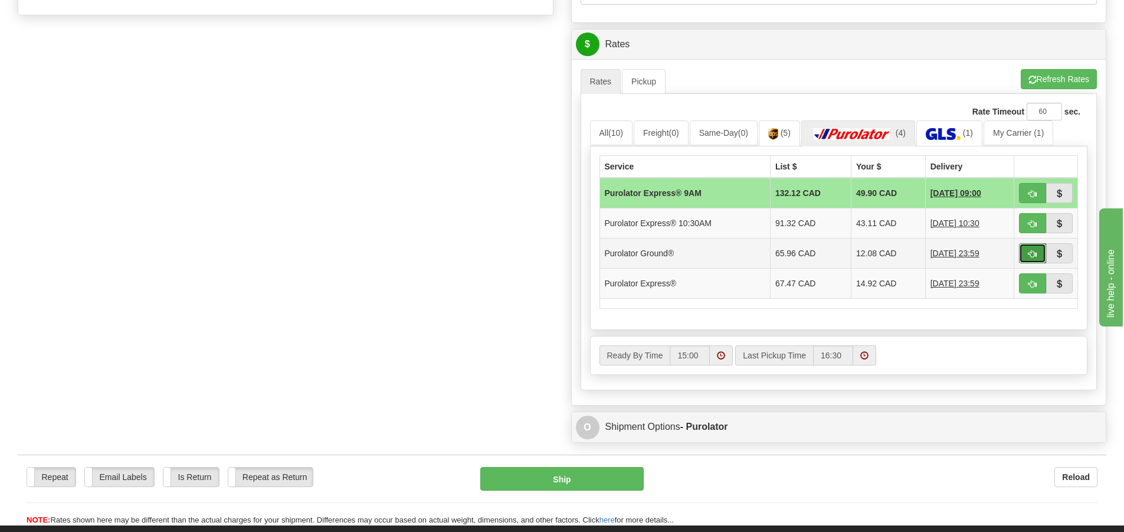
click at [1031, 250] on span "button" at bounding box center [1032, 254] width 8 height 8
type input "260"
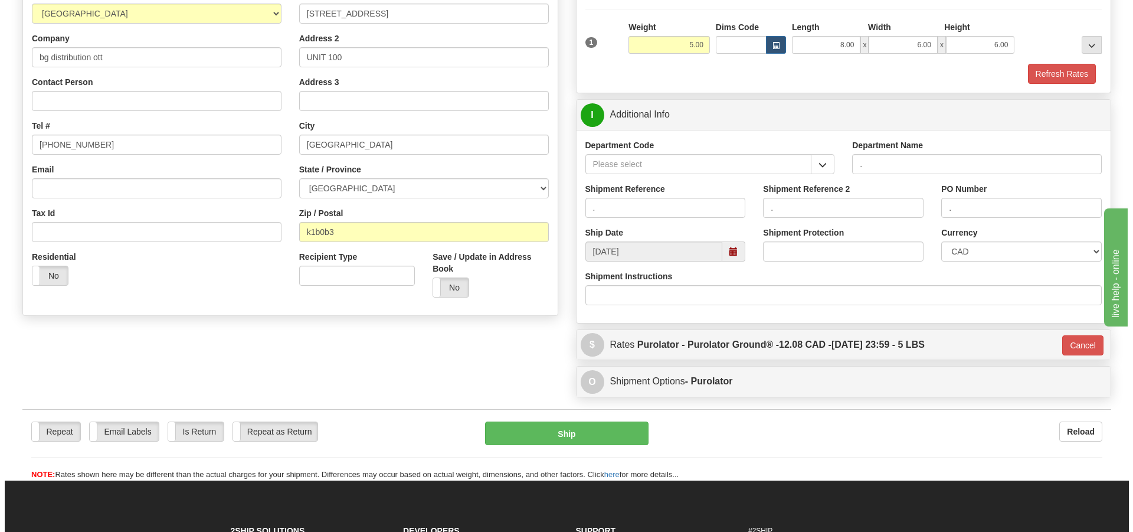
scroll to position [70, 0]
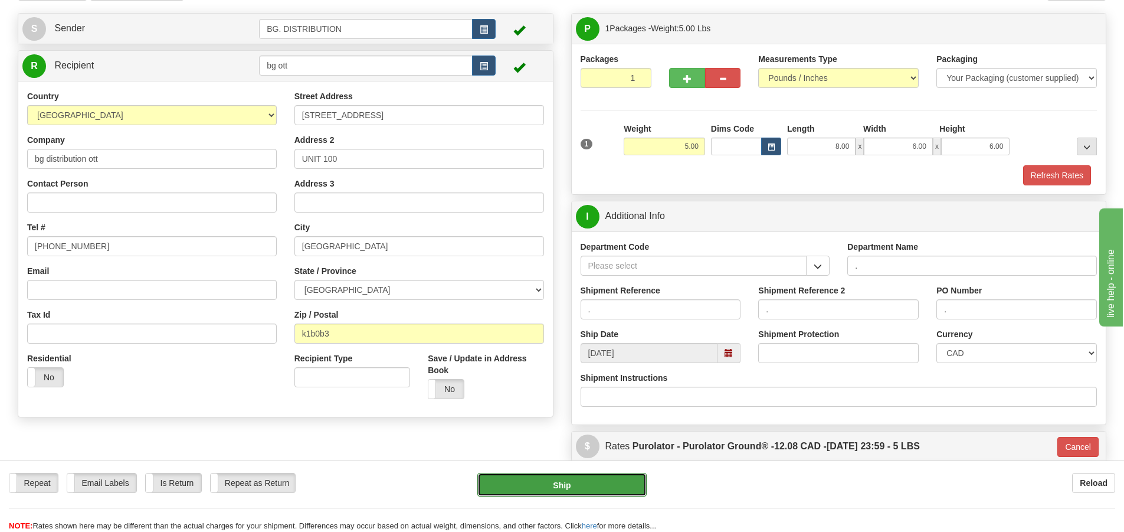
click at [580, 486] on button "Ship" at bounding box center [561, 485] width 169 height 24
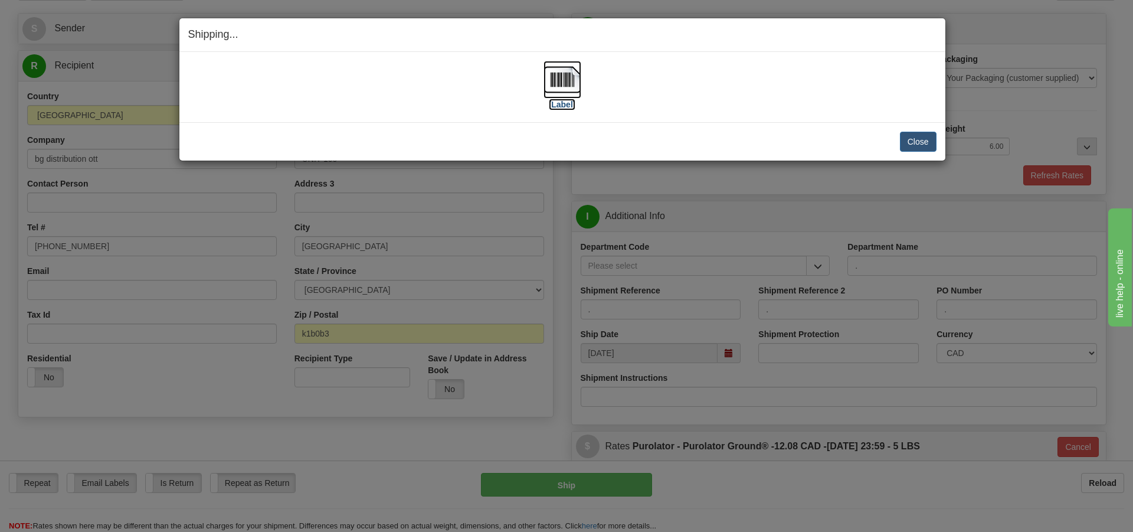
click at [567, 105] on label "[Label]" at bounding box center [562, 105] width 27 height 12
click at [922, 139] on button "Close" at bounding box center [918, 142] width 37 height 20
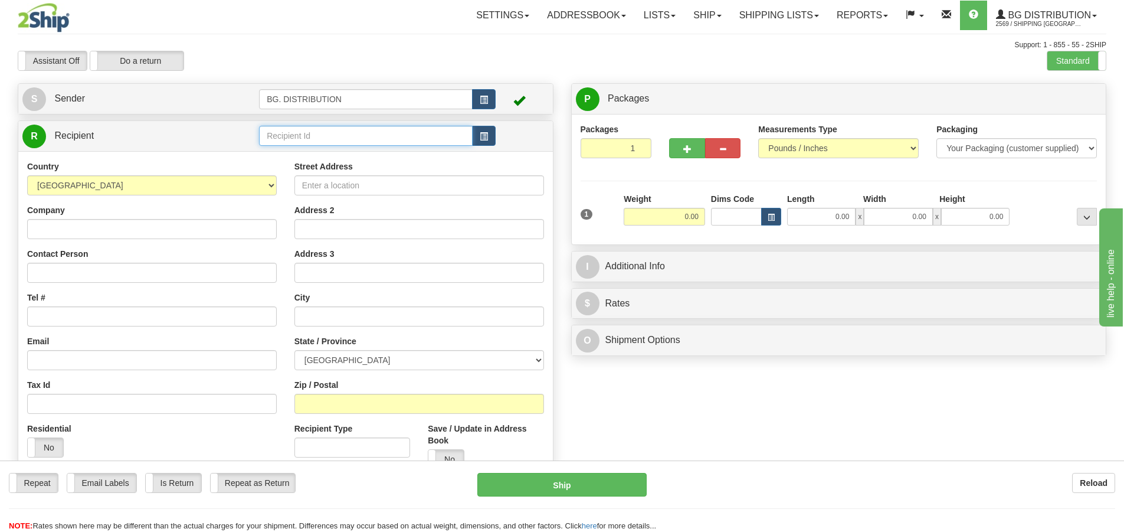
click at [287, 137] on input "text" at bounding box center [366, 136] width 214 height 20
click at [282, 153] on div "60117" at bounding box center [364, 153] width 202 height 13
type input "60117"
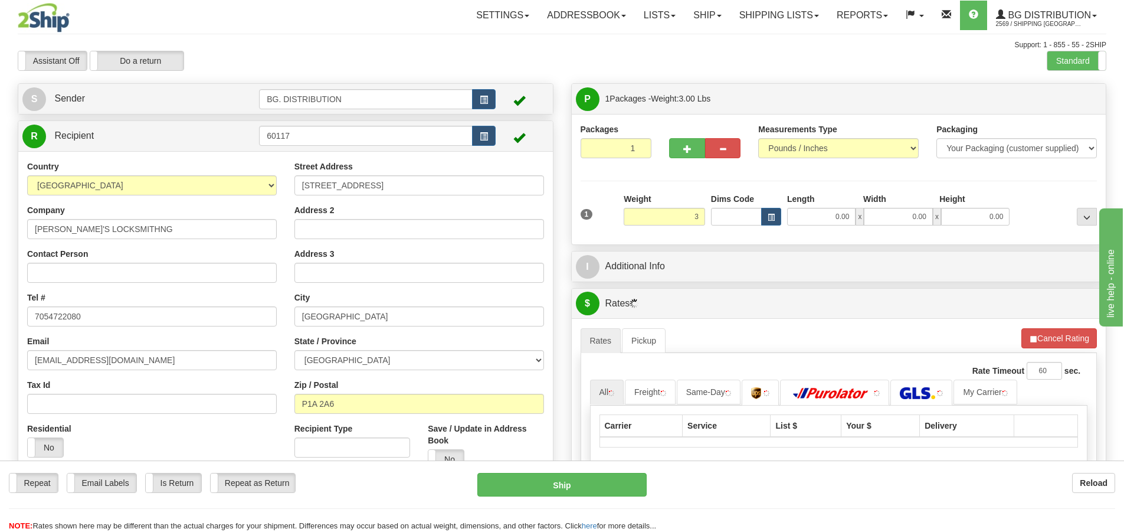
type input "3.00"
click at [836, 228] on div "1 Weight 3.00 Dims Code 0.00" at bounding box center [839, 214] width 523 height 42
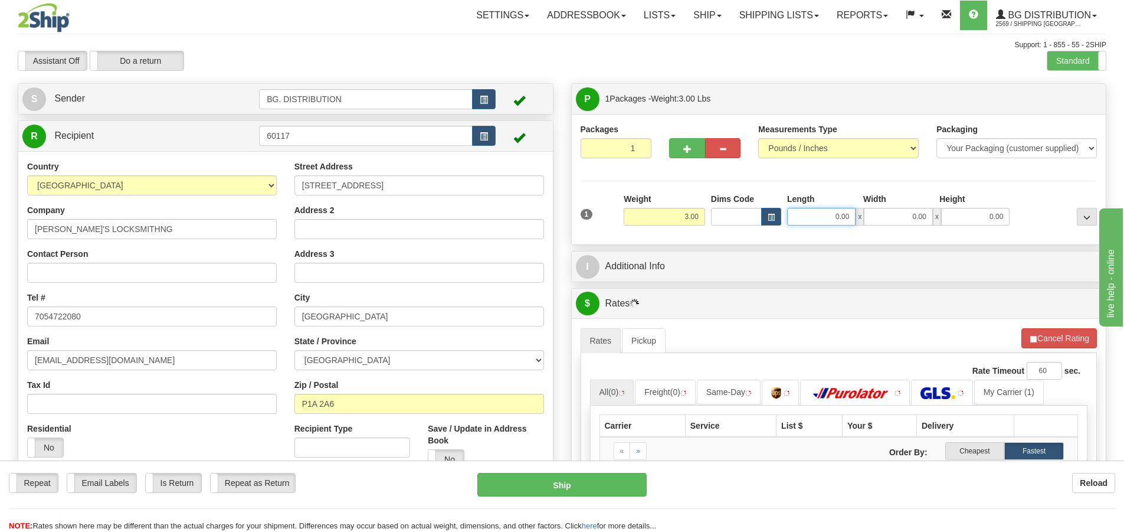
click at [842, 217] on input "0.00" at bounding box center [821, 217] width 68 height 18
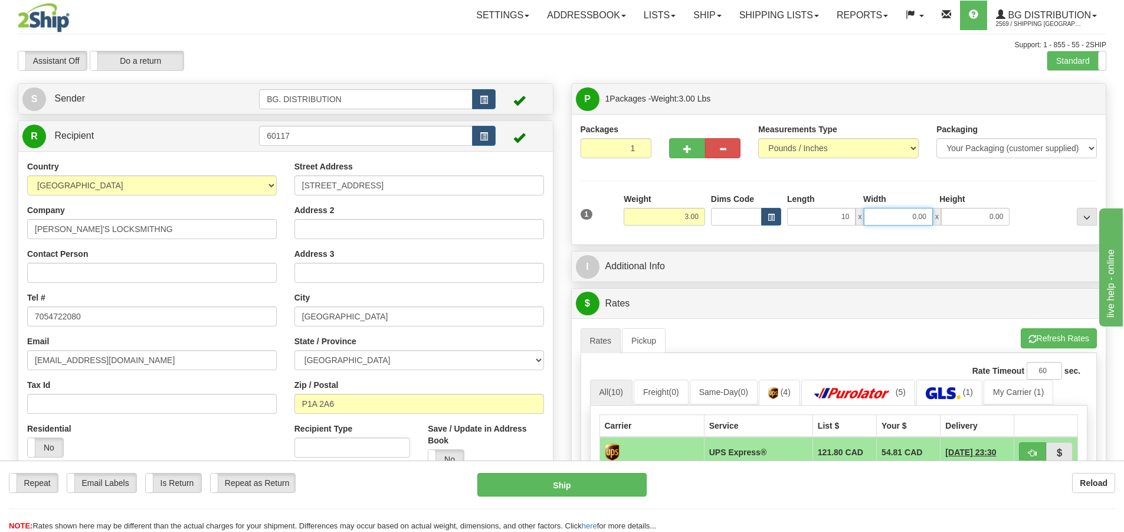
type input "10.00"
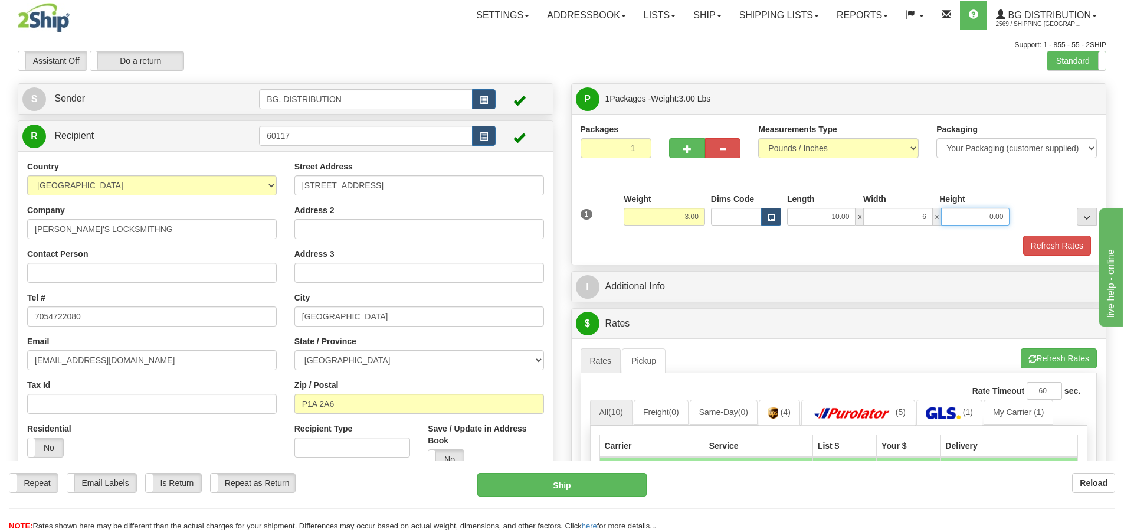
type input "6.00"
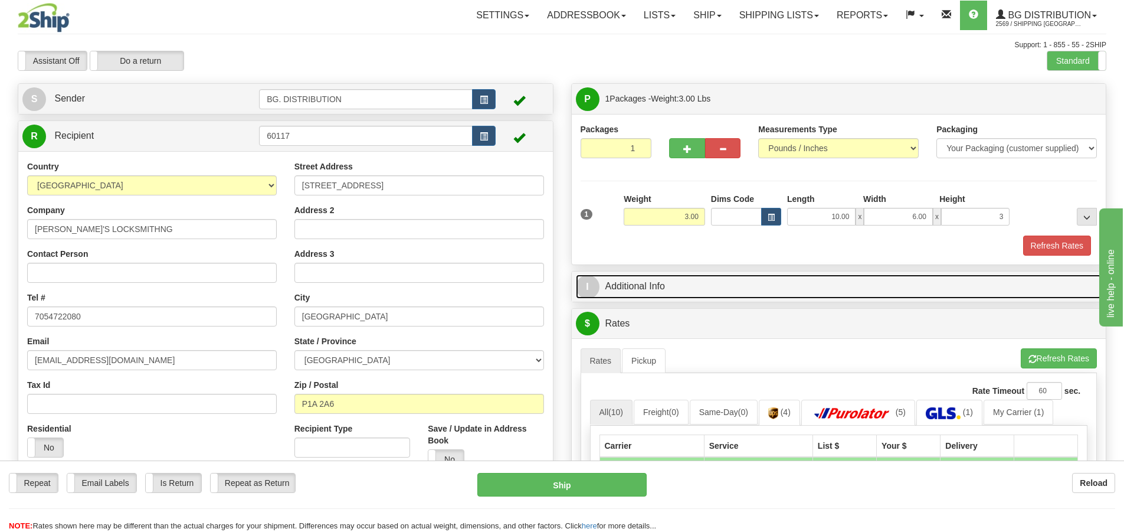
type input "3.00"
click at [595, 286] on span "I" at bounding box center [588, 287] width 24 height 24
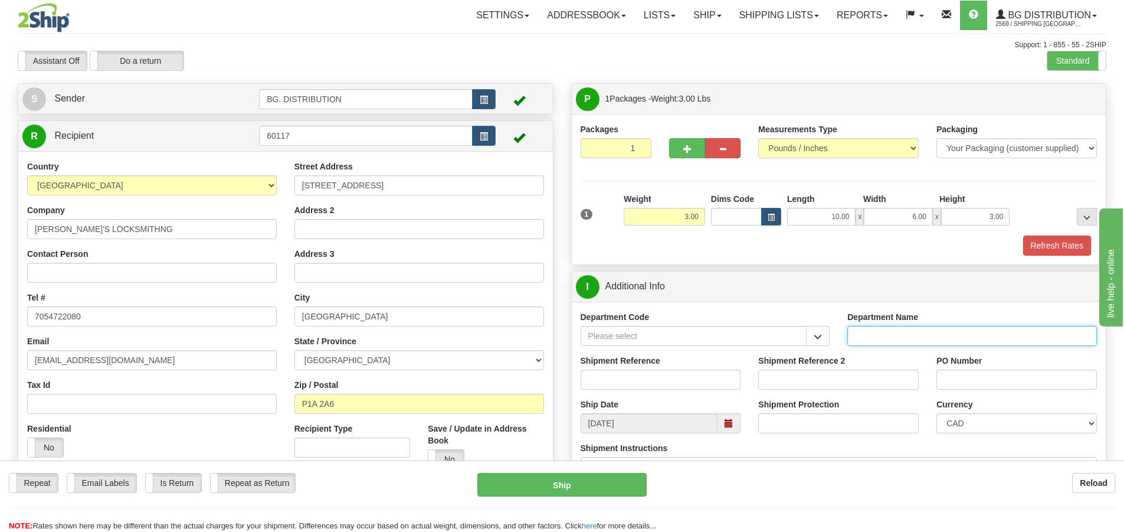
click at [922, 330] on input "Department Name" at bounding box center [972, 336] width 250 height 20
type input "."
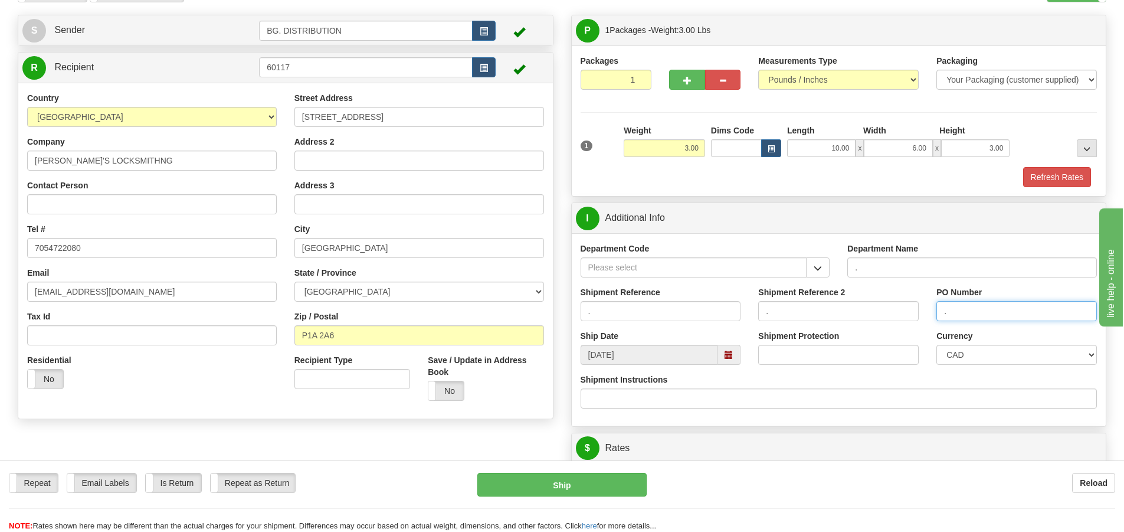
scroll to position [177, 0]
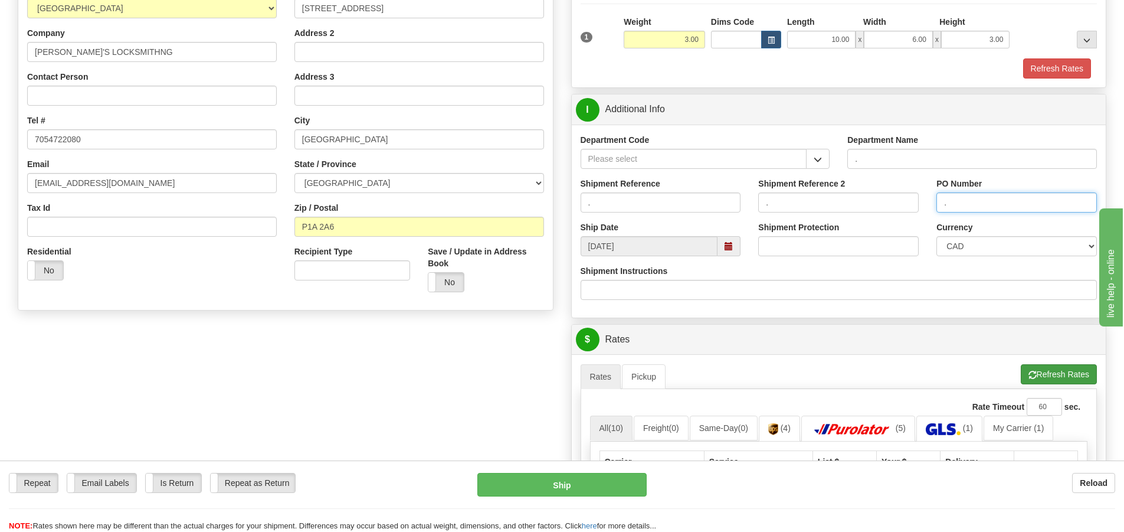
type input "."
click at [1047, 373] on button "Refresh Rates" at bounding box center [1059, 374] width 76 height 20
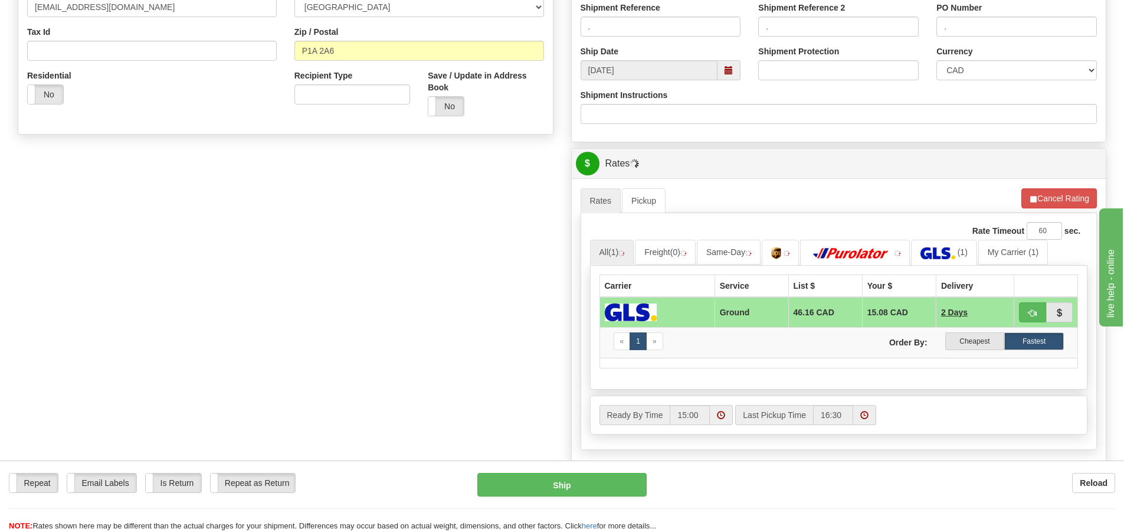
scroll to position [354, 0]
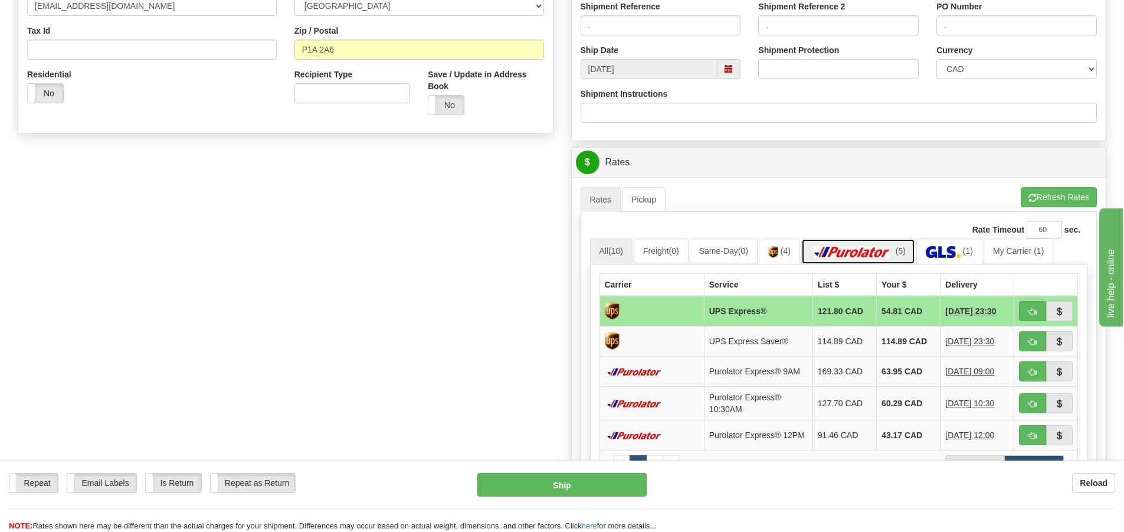
click at [893, 246] on img at bounding box center [852, 252] width 83 height 12
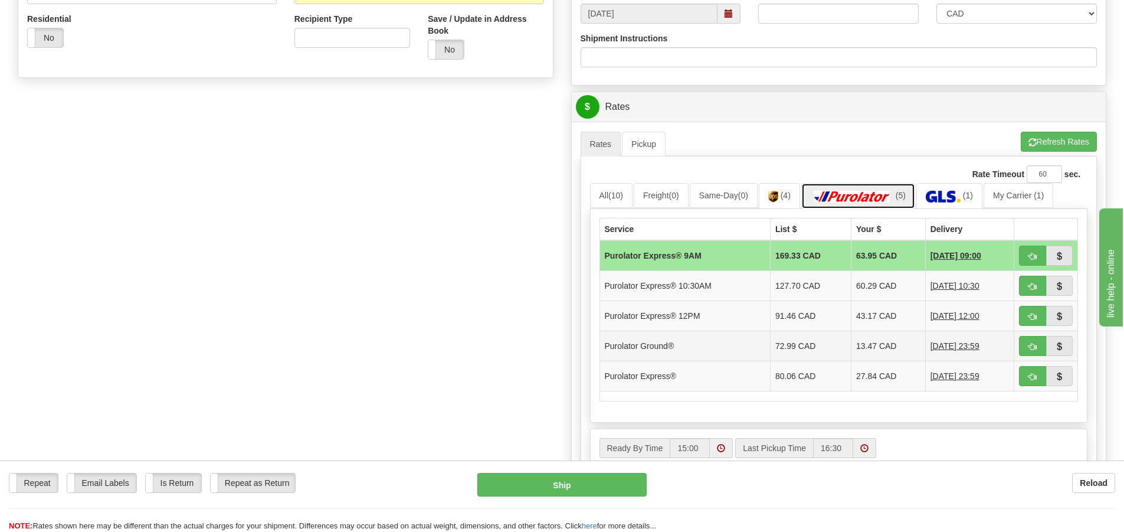
scroll to position [531, 0]
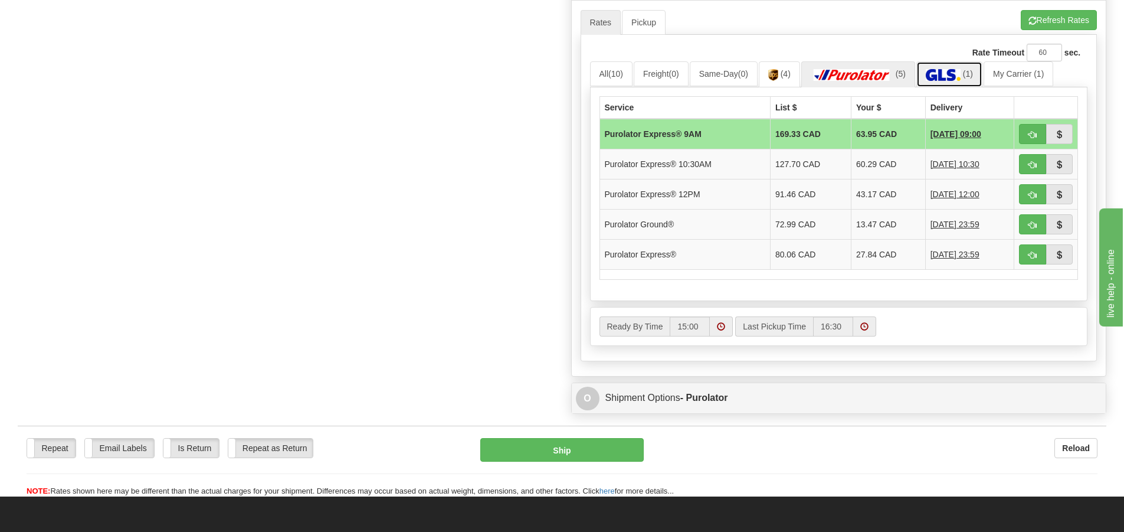
click at [965, 68] on link "(1)" at bounding box center [949, 73] width 66 height 25
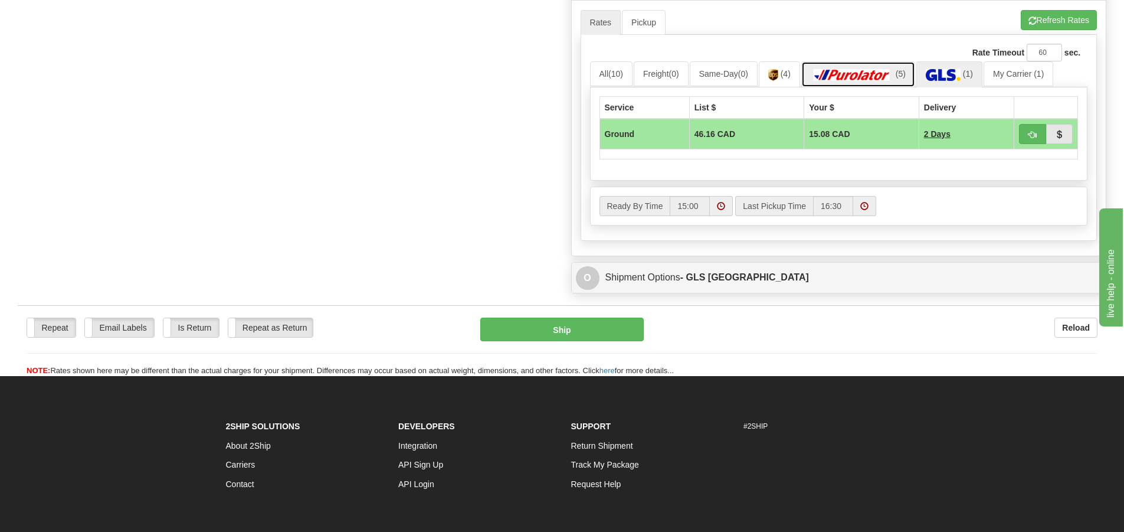
click at [840, 69] on img at bounding box center [852, 75] width 83 height 12
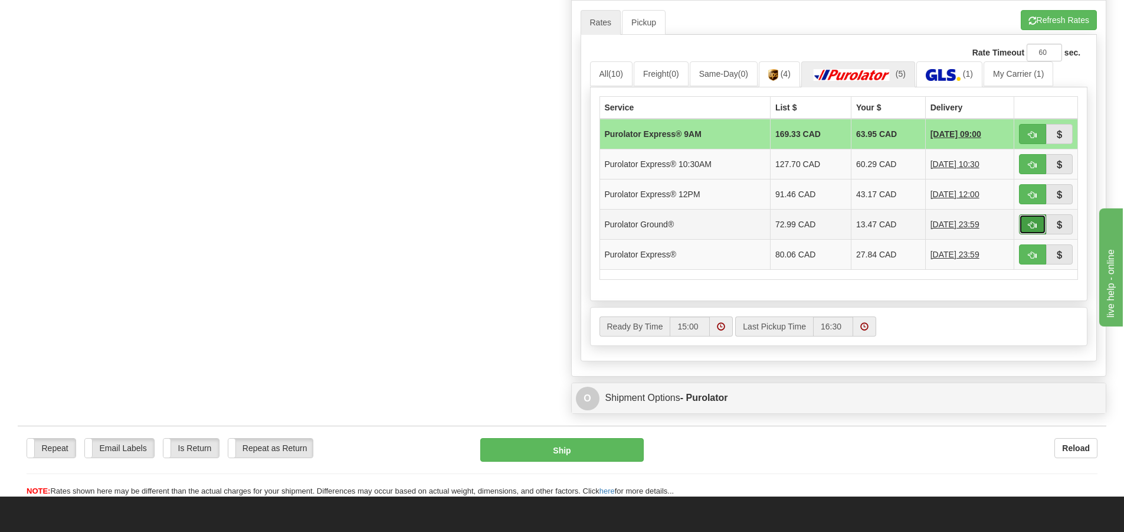
click at [1032, 224] on span "button" at bounding box center [1032, 225] width 8 height 8
type input "260"
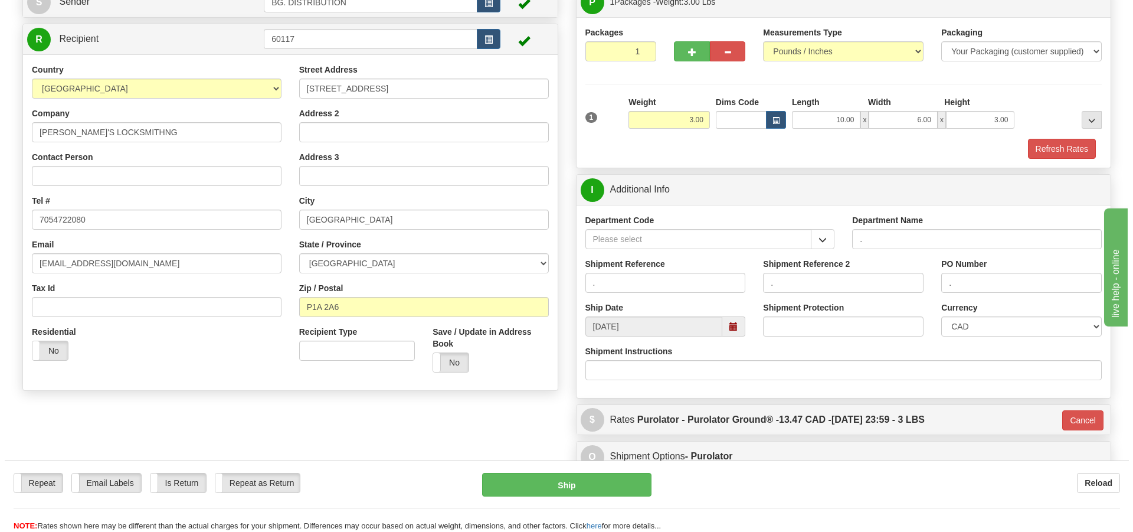
scroll to position [70, 0]
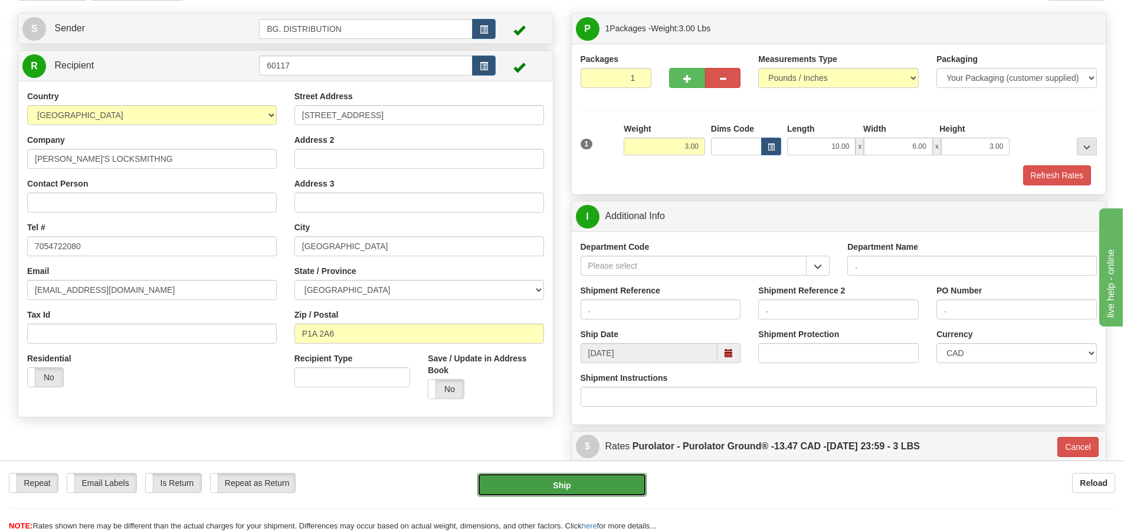
click at [576, 484] on button "Ship" at bounding box center [561, 485] width 169 height 24
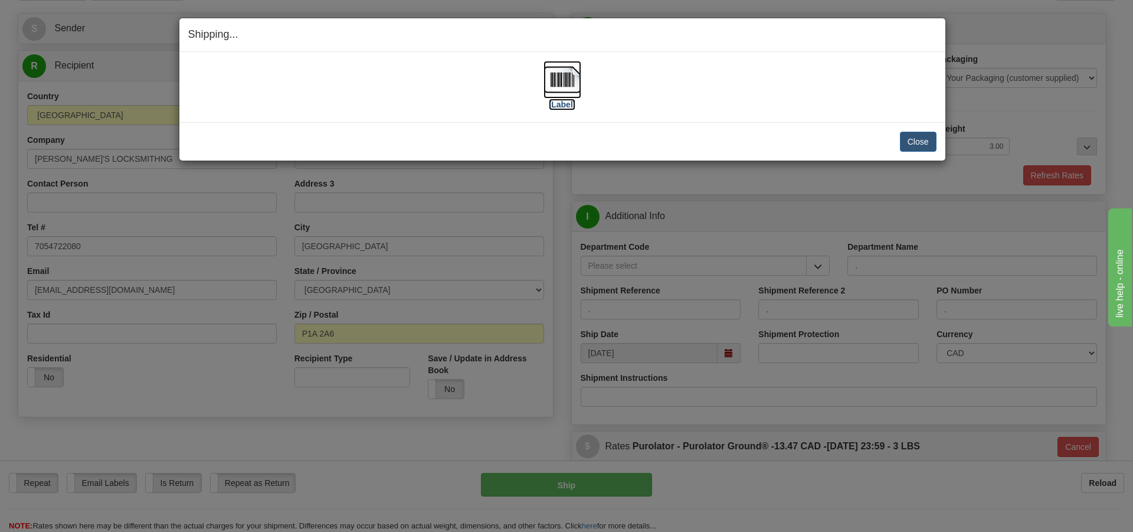
click at [565, 106] on label "[Label]" at bounding box center [562, 105] width 27 height 12
click at [922, 146] on button "Close" at bounding box center [918, 142] width 37 height 20
